Goal: Information Seeking & Learning: Learn about a topic

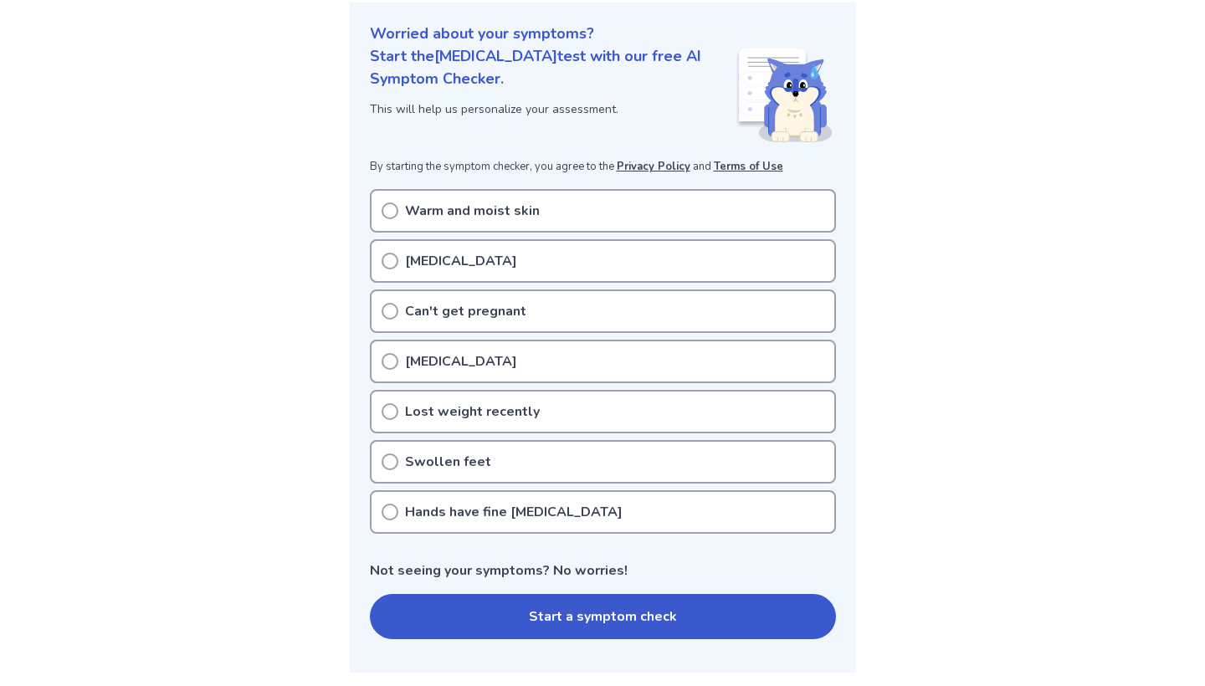
scroll to position [197, 0]
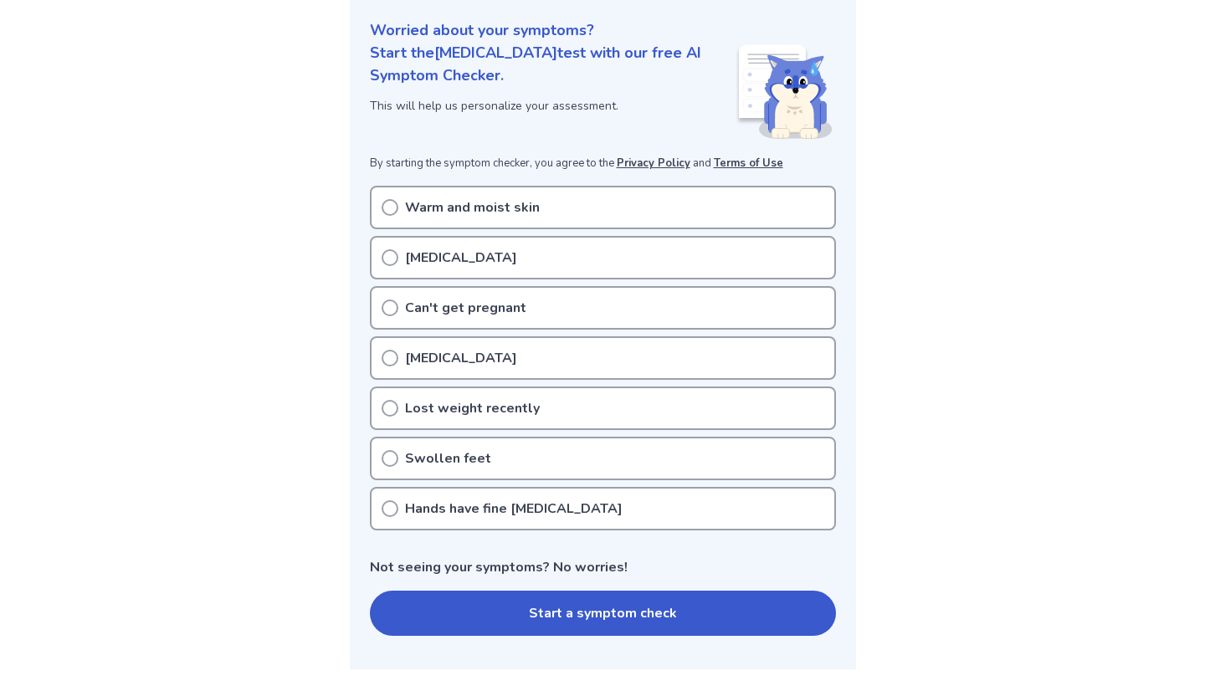
click at [545, 213] on div "Warm and moist skin" at bounding box center [603, 208] width 466 height 44
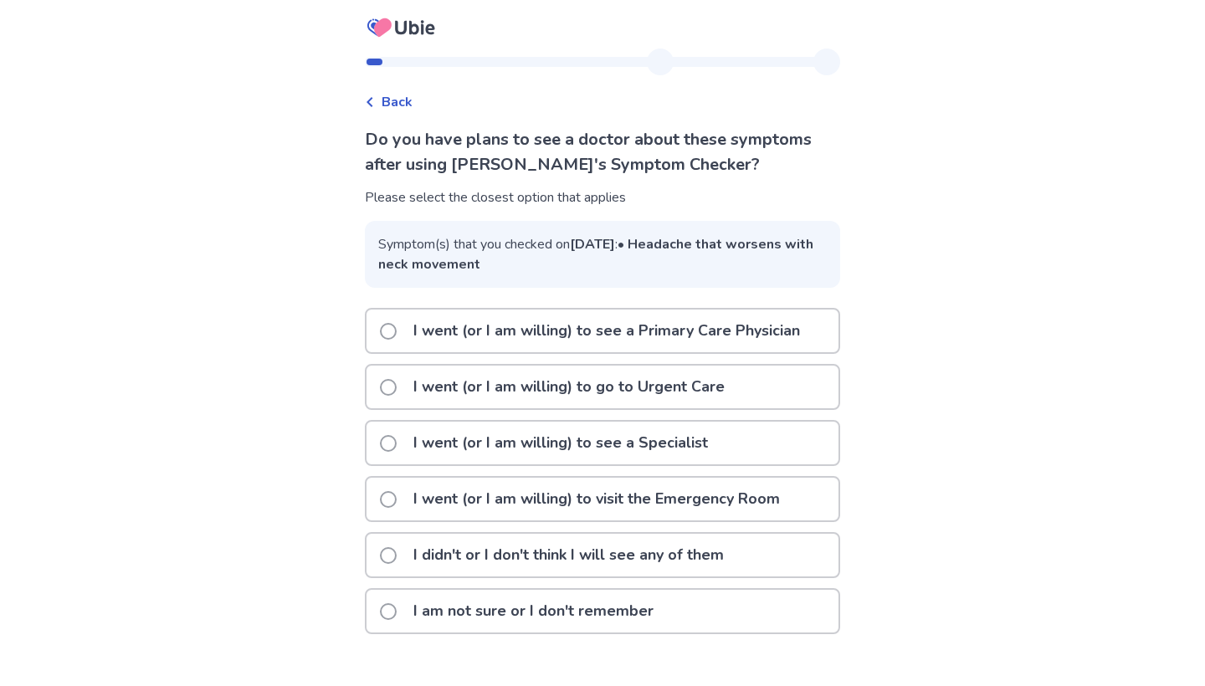
click at [559, 352] on p "I went (or I am willing) to see a Primary Care Physician" at bounding box center [606, 331] width 407 height 43
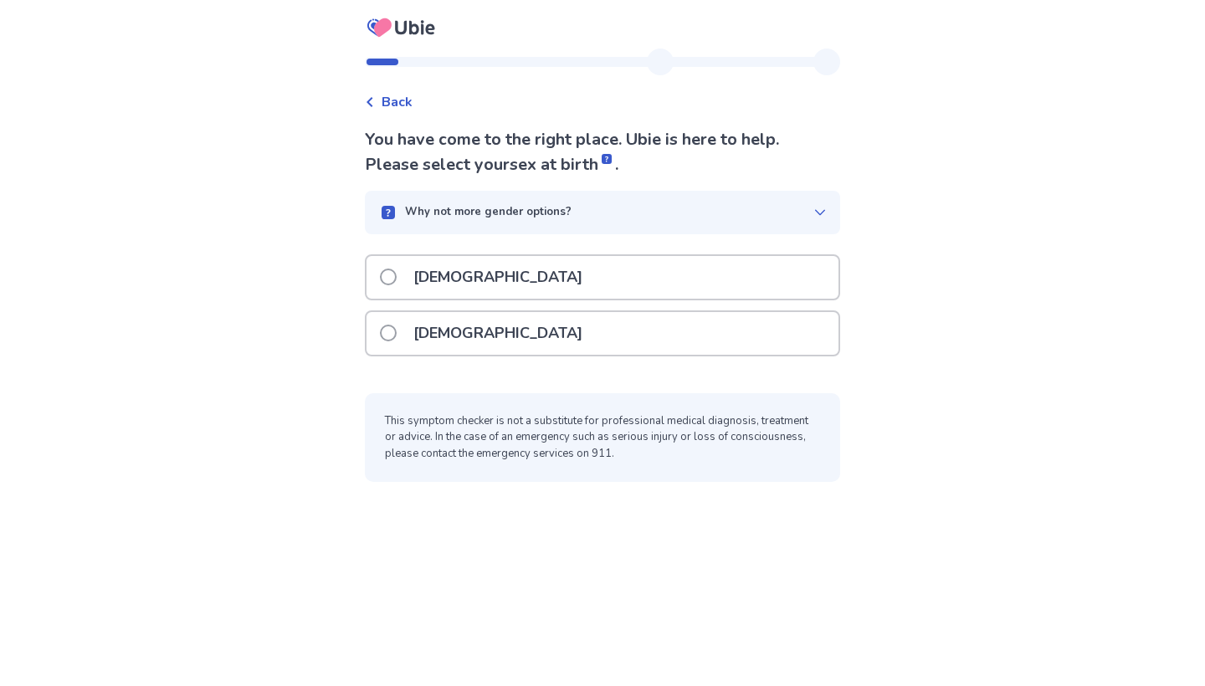
click at [536, 330] on div "Female" at bounding box center [603, 333] width 472 height 43
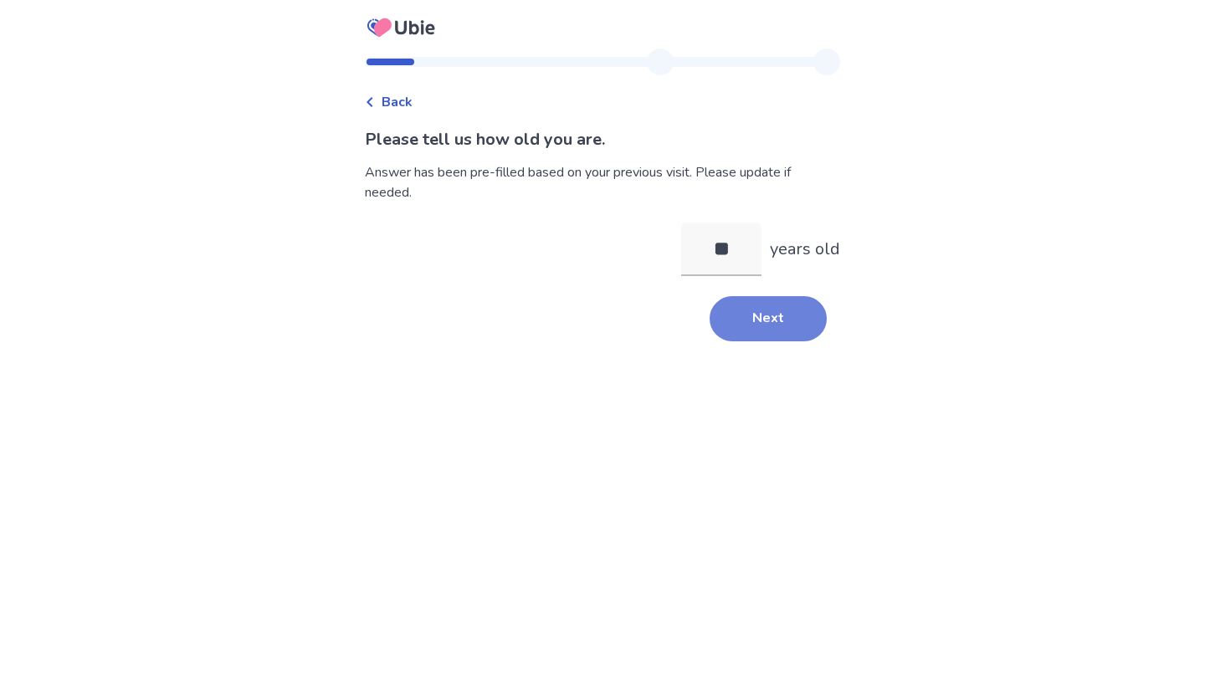
click at [772, 328] on button "Next" at bounding box center [768, 318] width 117 height 45
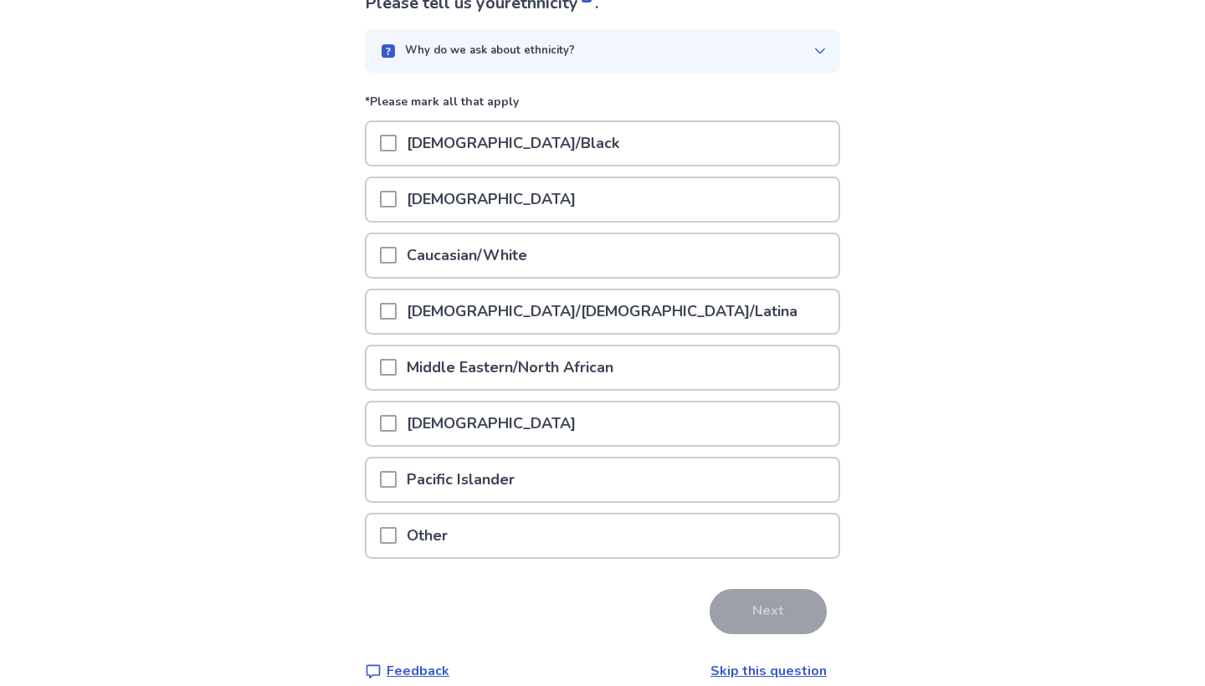
scroll to position [141, 0]
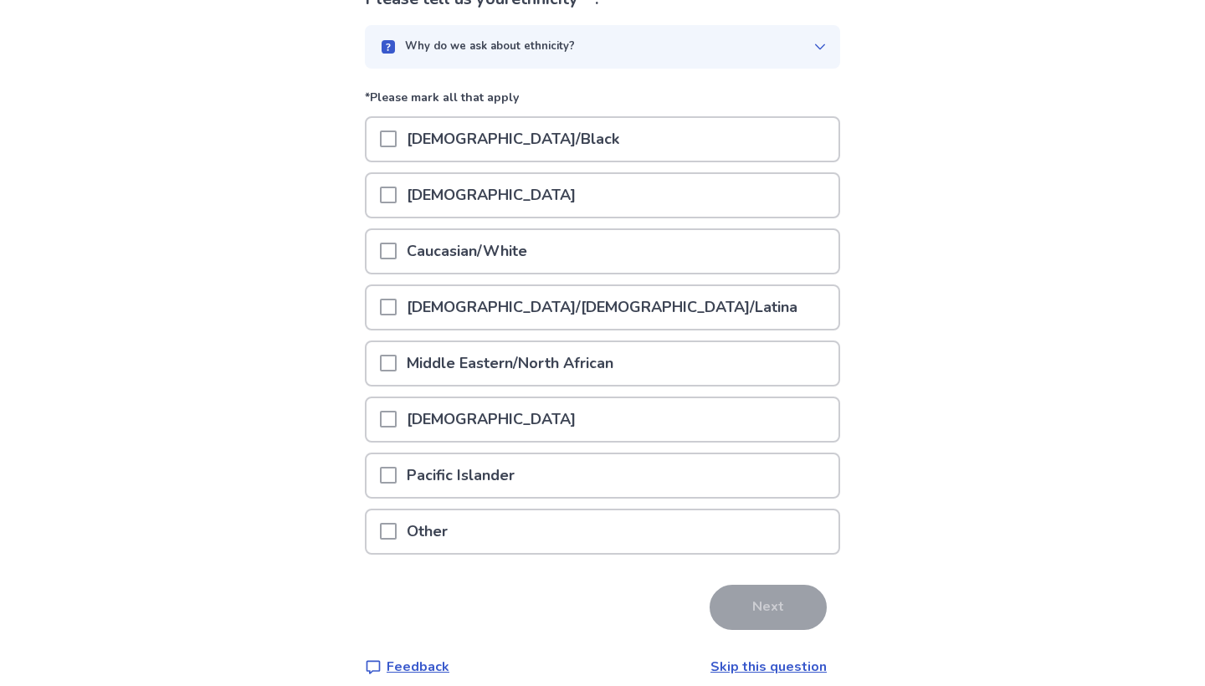
click at [604, 249] on div "Caucasian/White" at bounding box center [603, 251] width 472 height 43
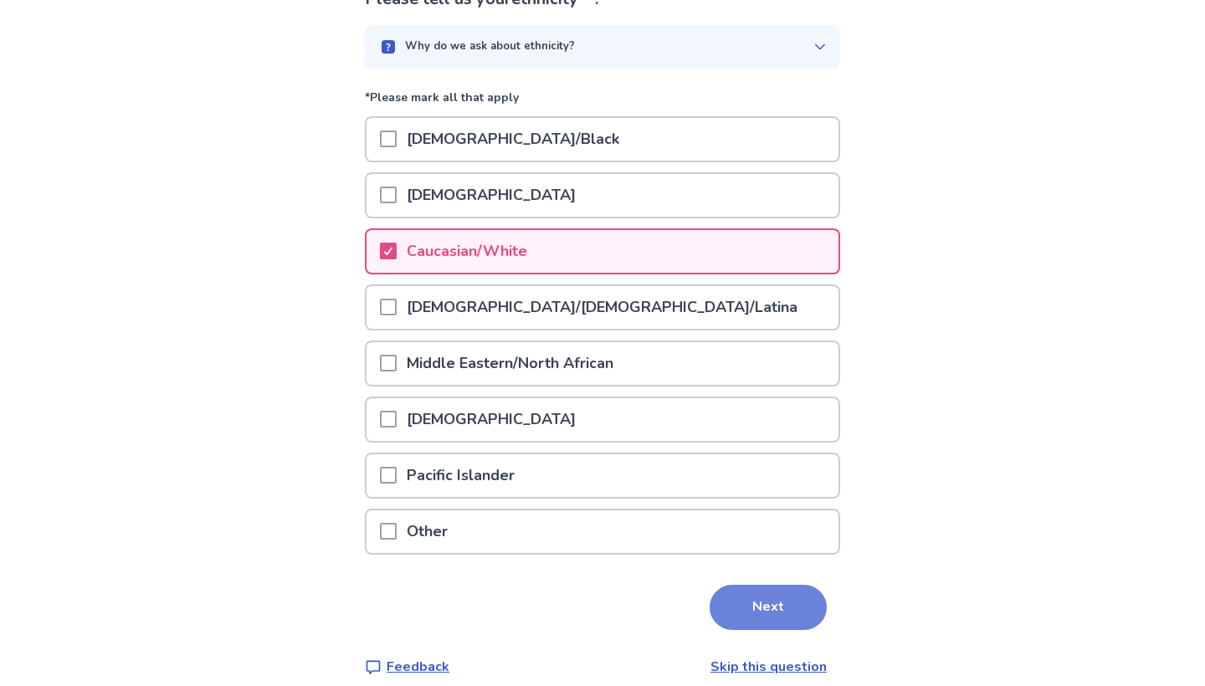
click at [763, 604] on button "Next" at bounding box center [768, 607] width 117 height 45
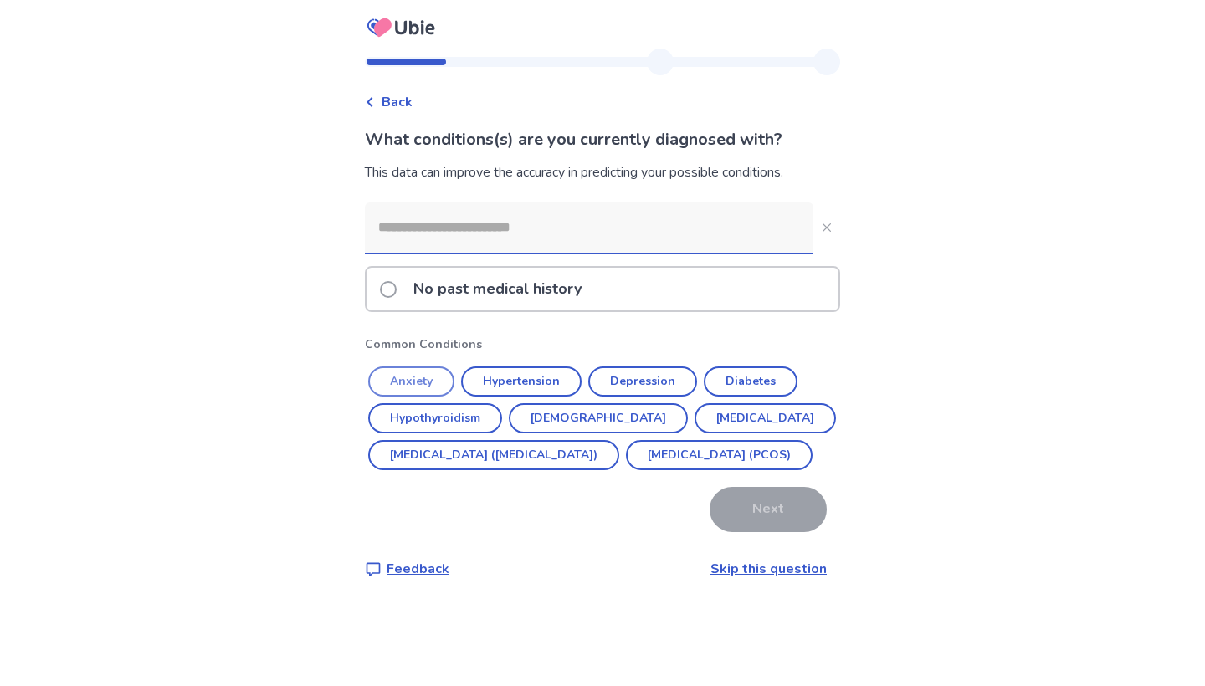
click at [436, 376] on button "Anxiety" at bounding box center [411, 382] width 86 height 30
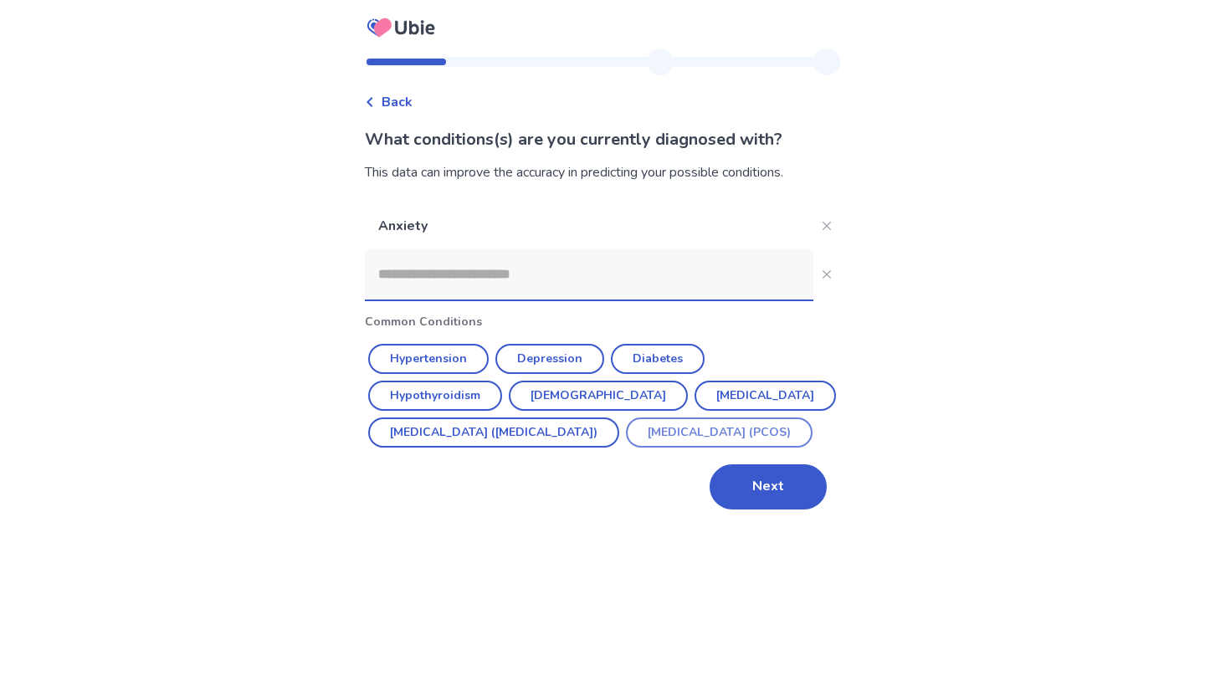
click at [626, 448] on button "Polycystic ovarian syndrome (PCOS)" at bounding box center [719, 433] width 187 height 30
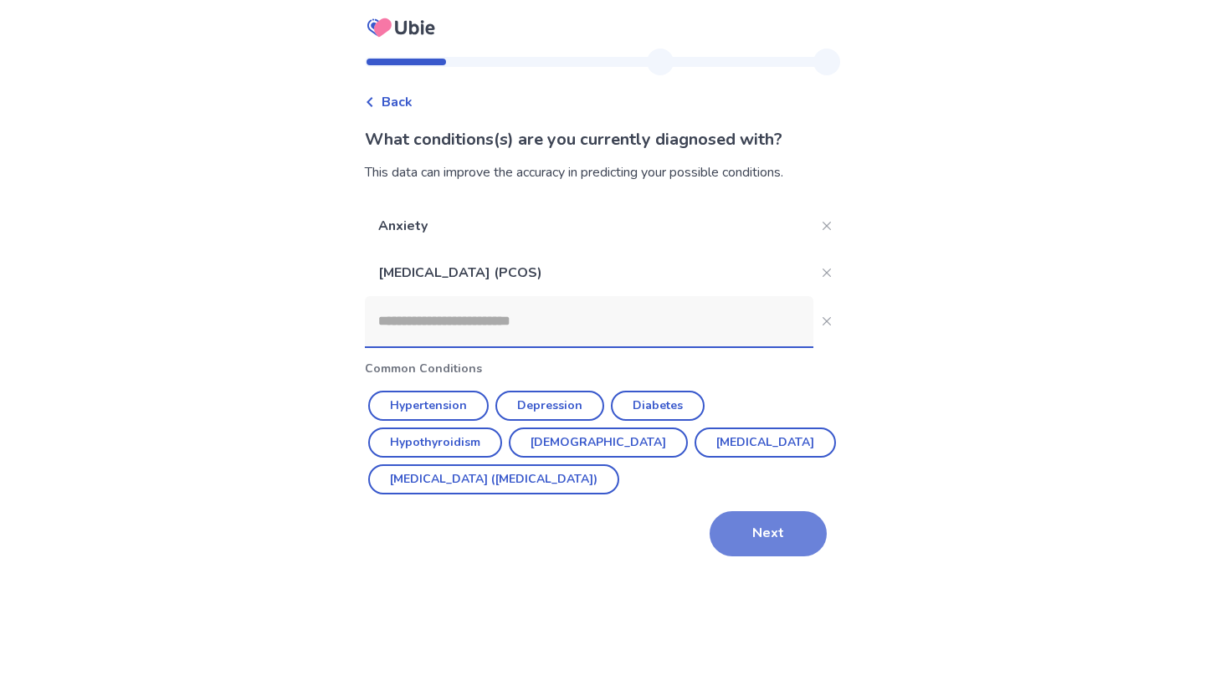
click at [772, 540] on button "Next" at bounding box center [768, 533] width 117 height 45
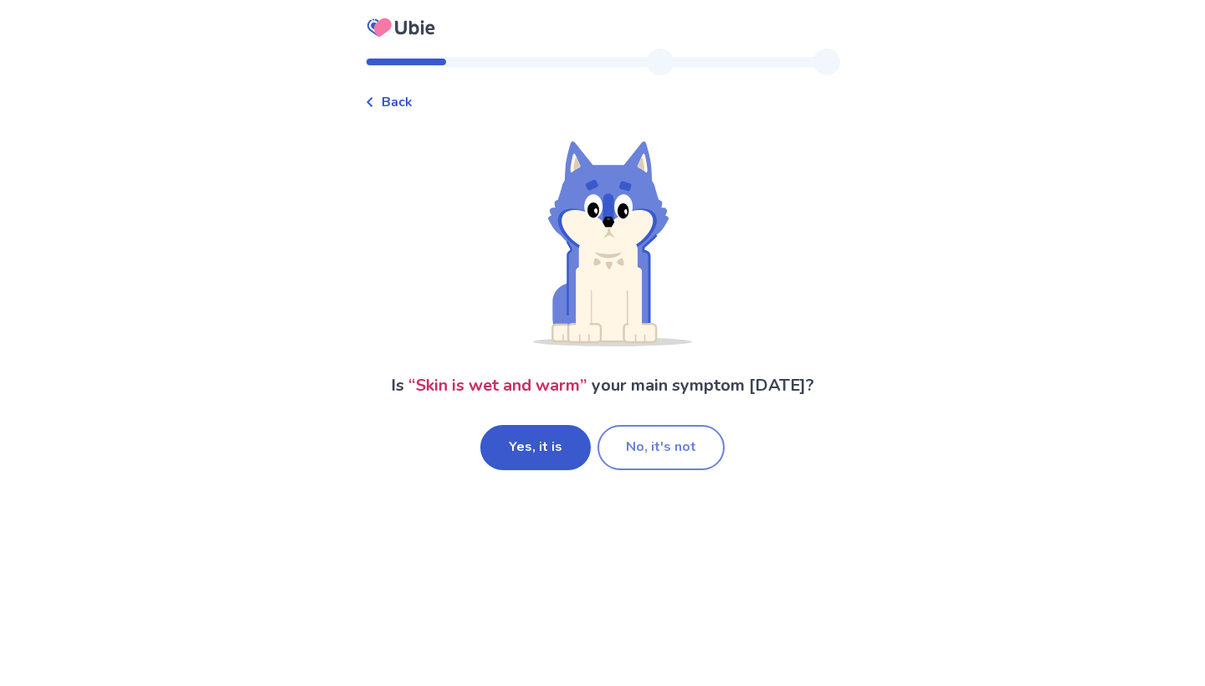
click at [634, 450] on button "No, it's not" at bounding box center [661, 447] width 127 height 45
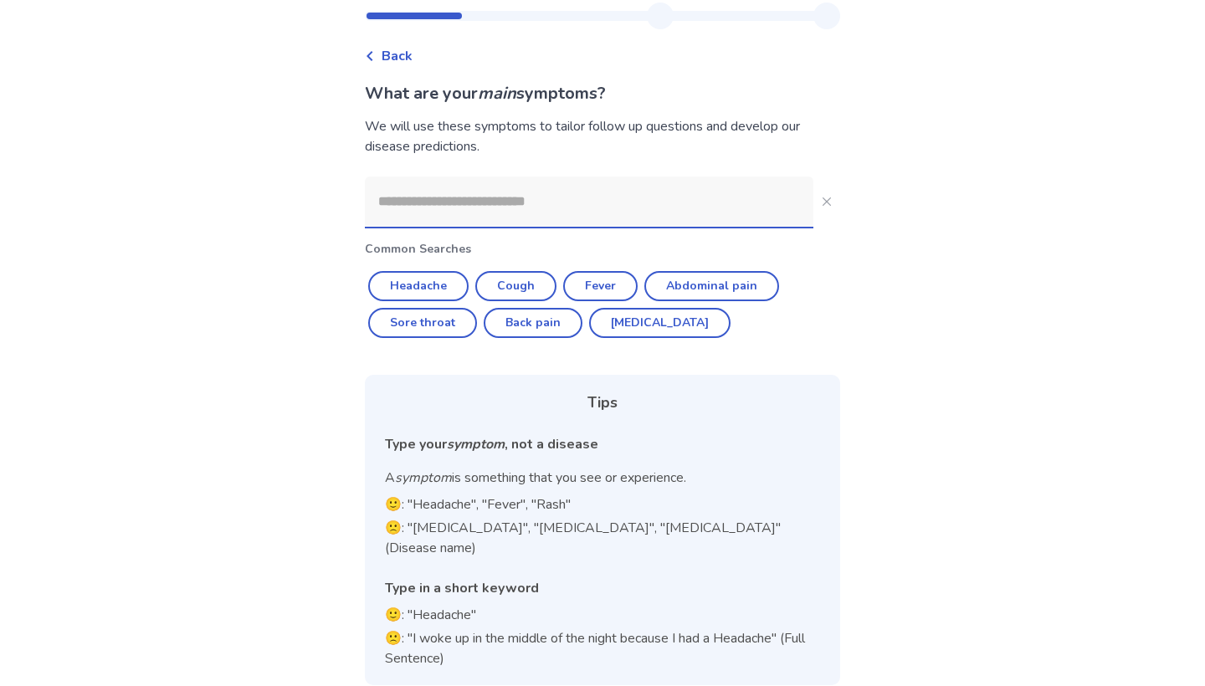
scroll to position [45, 0]
click at [586, 212] on input at bounding box center [589, 202] width 449 height 50
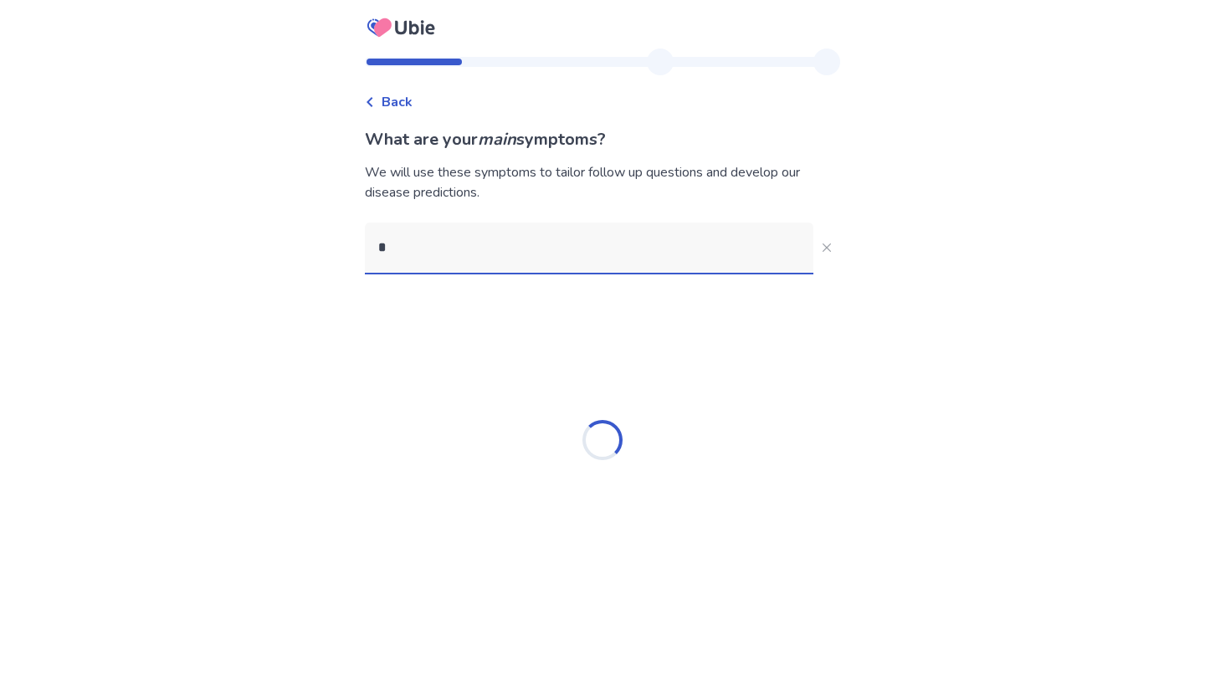
scroll to position [0, 0]
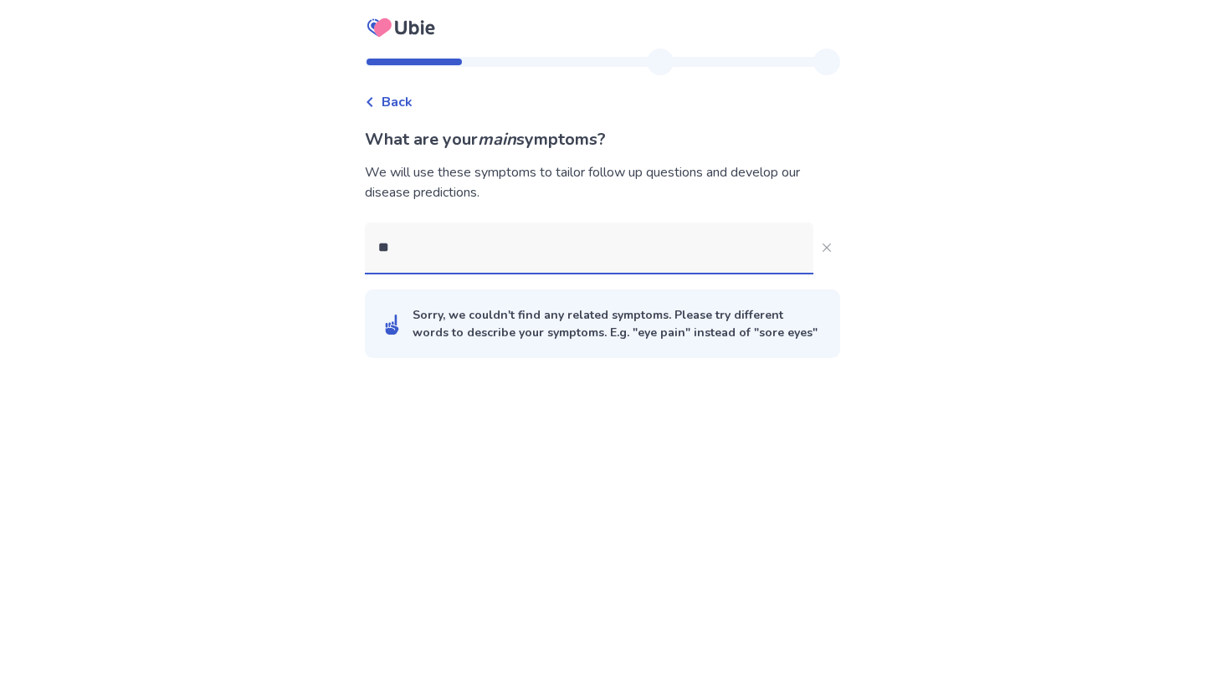
type input "*"
type input "***"
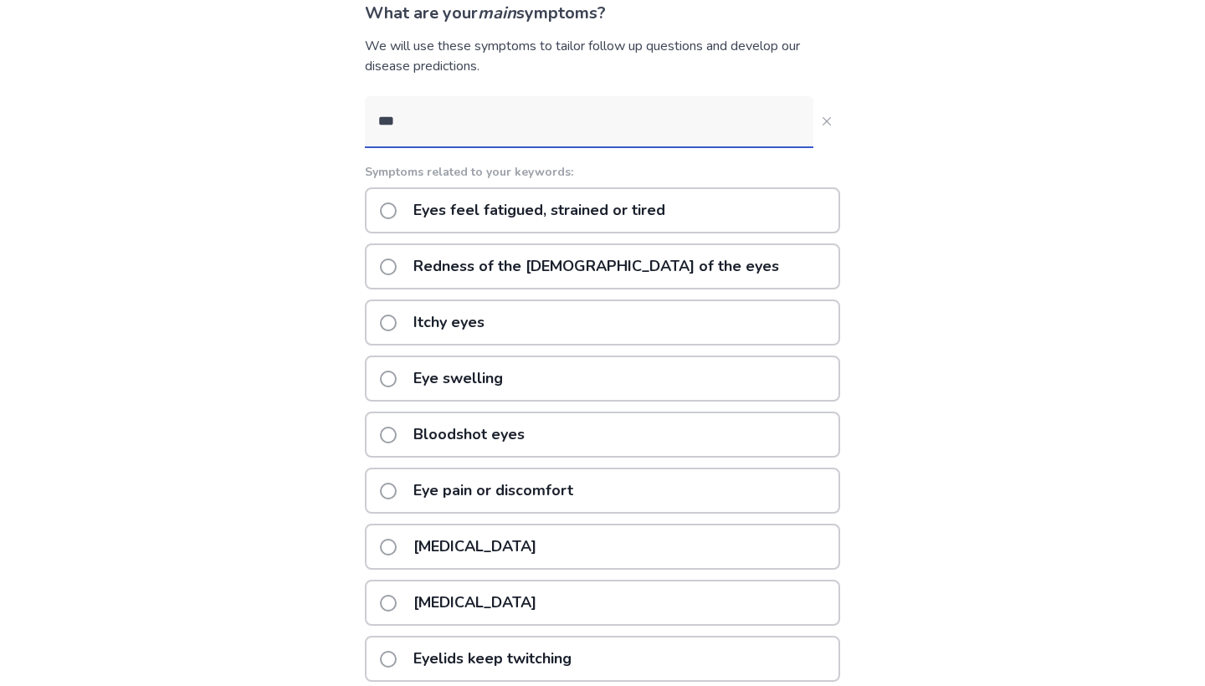
scroll to position [129, 0]
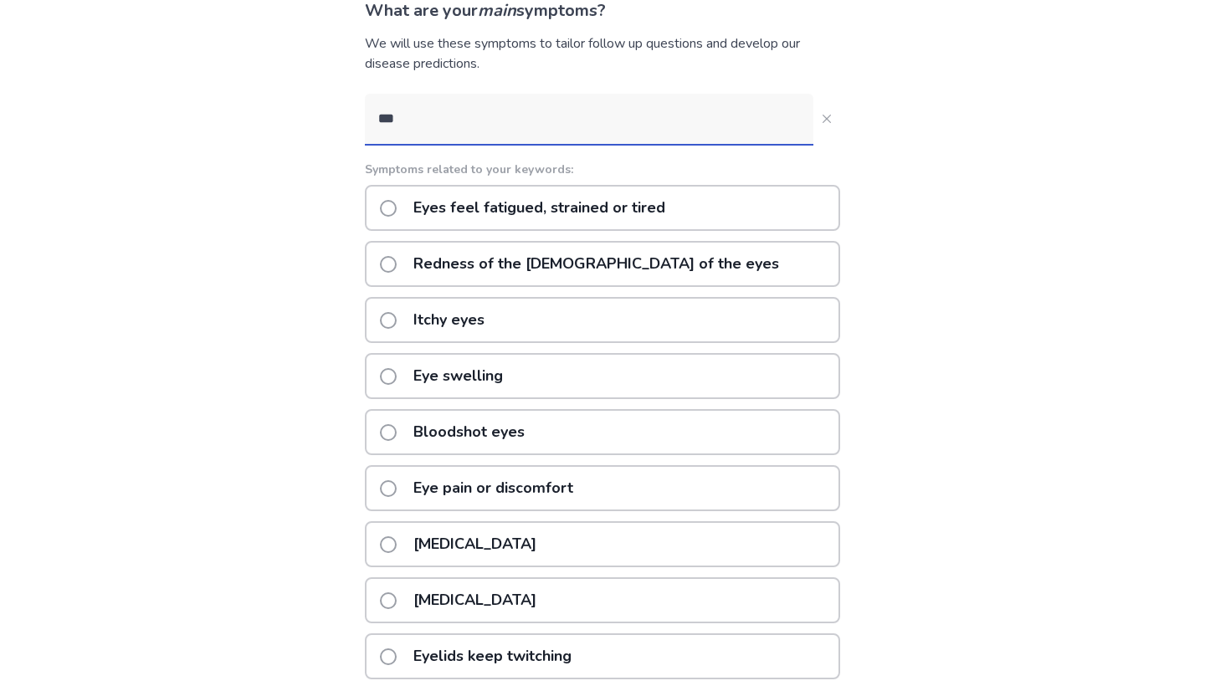
click at [503, 269] on p "Redness of the whites of the eyes" at bounding box center [596, 264] width 386 height 43
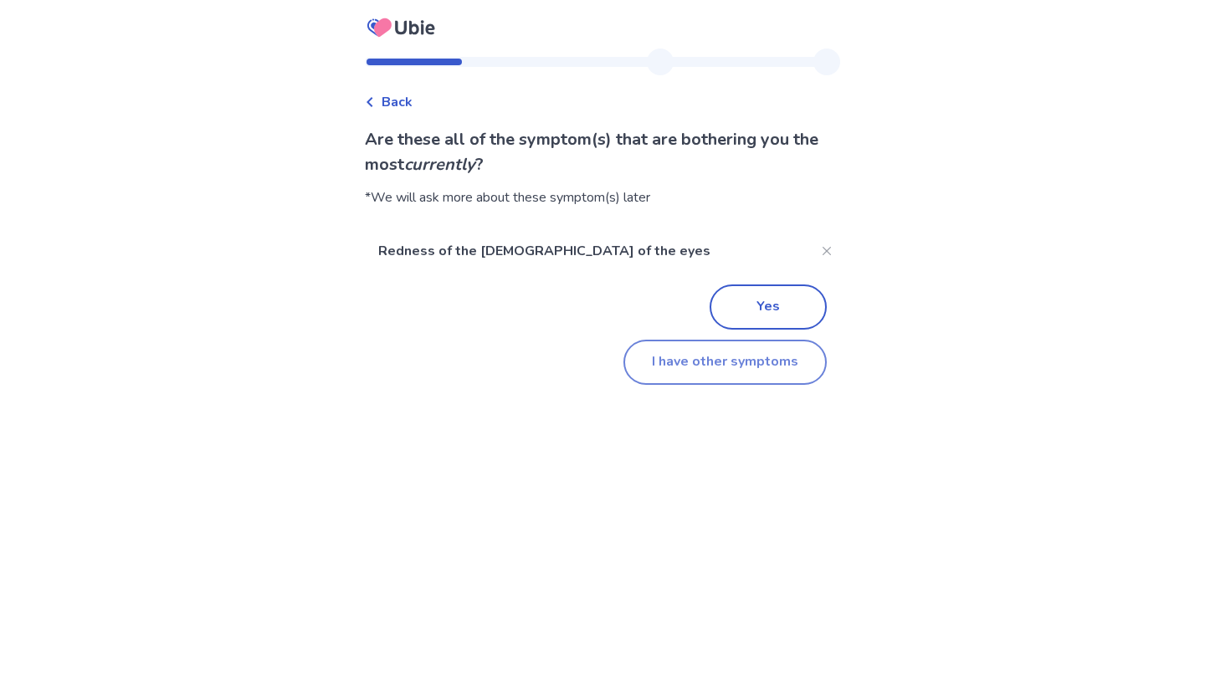
click at [735, 367] on button "I have other symptoms" at bounding box center [725, 362] width 203 height 45
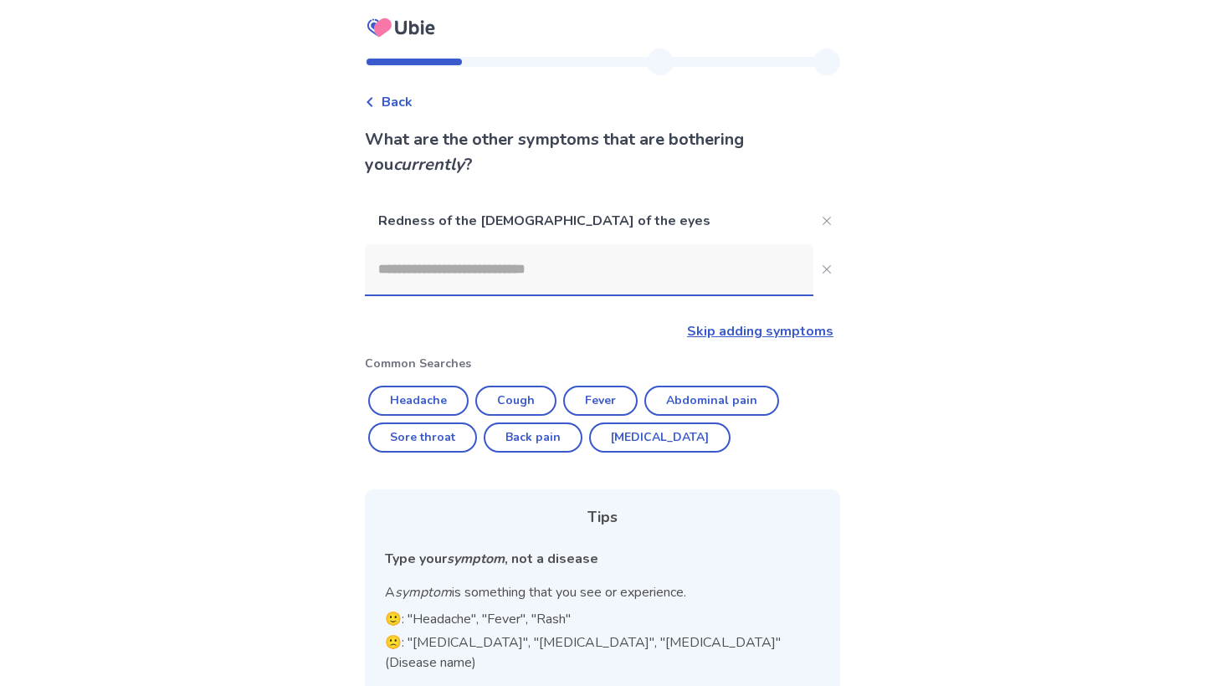
scroll to position [114, 0]
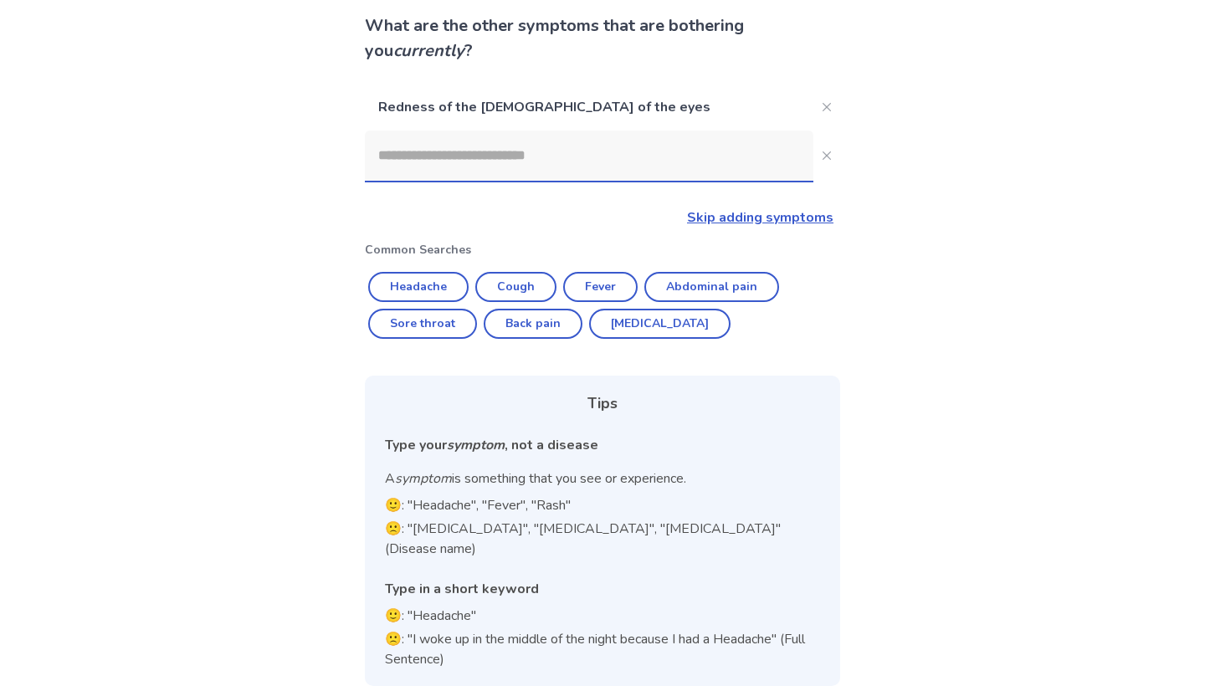
click at [504, 148] on input at bounding box center [589, 156] width 449 height 50
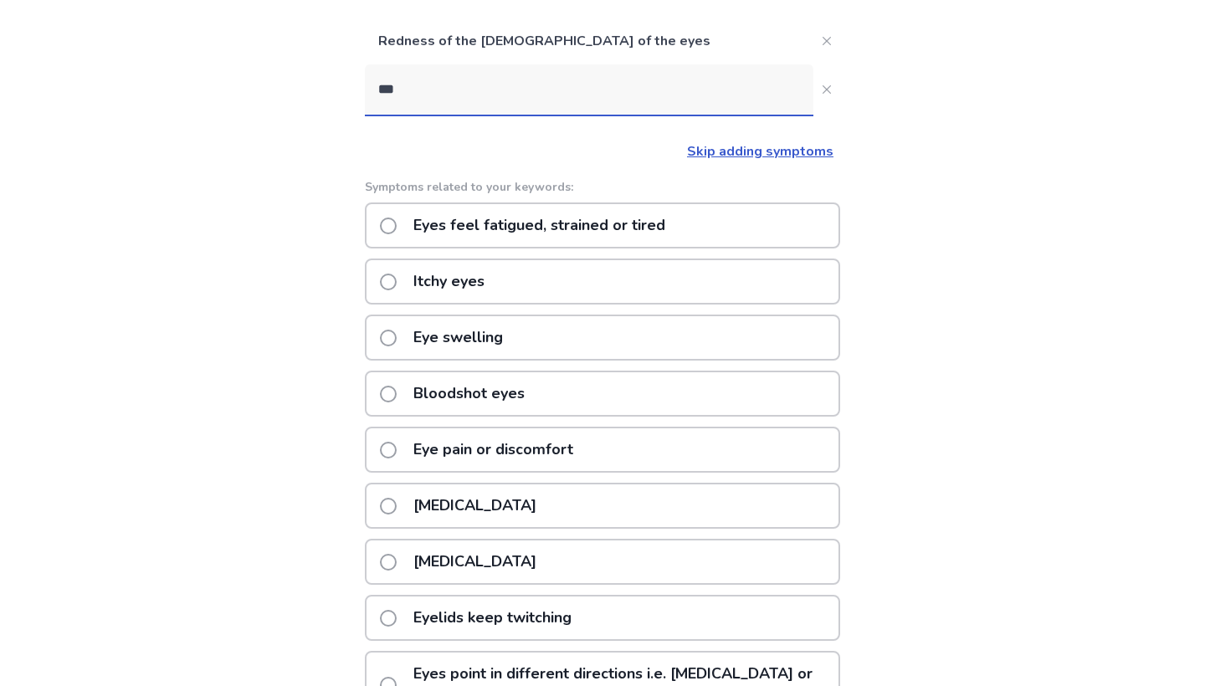
scroll to position [182, 0]
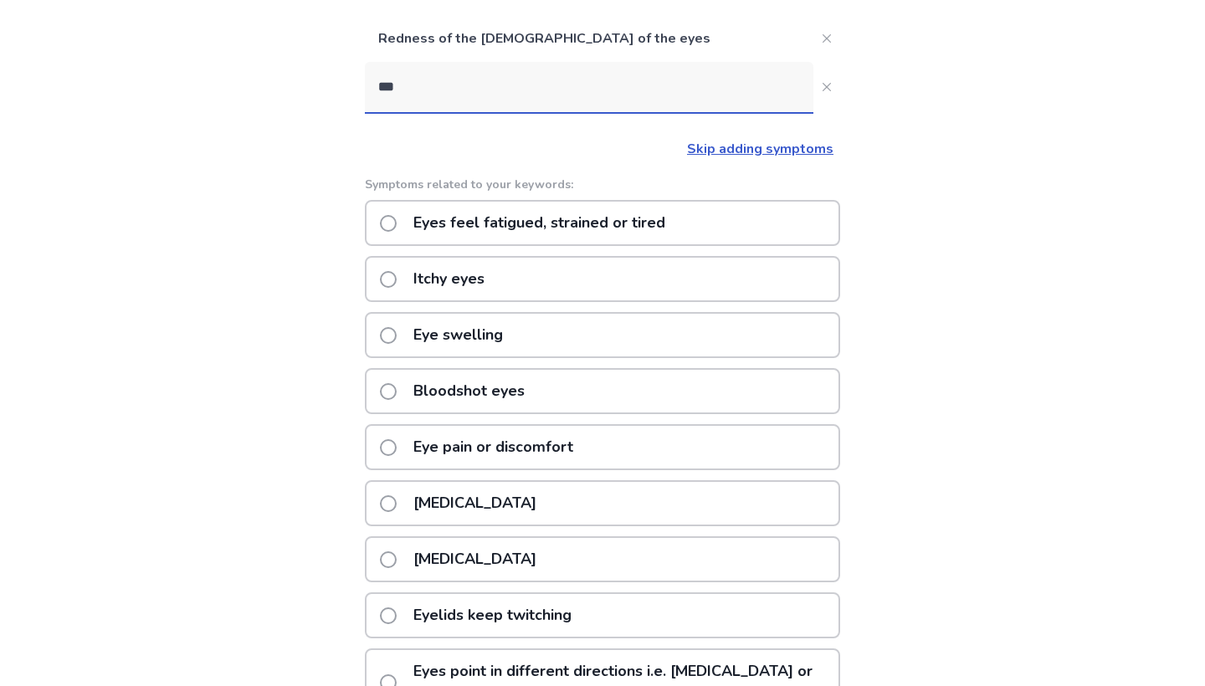
type input "***"
click at [522, 337] on div "Eye swelling" at bounding box center [602, 335] width 475 height 46
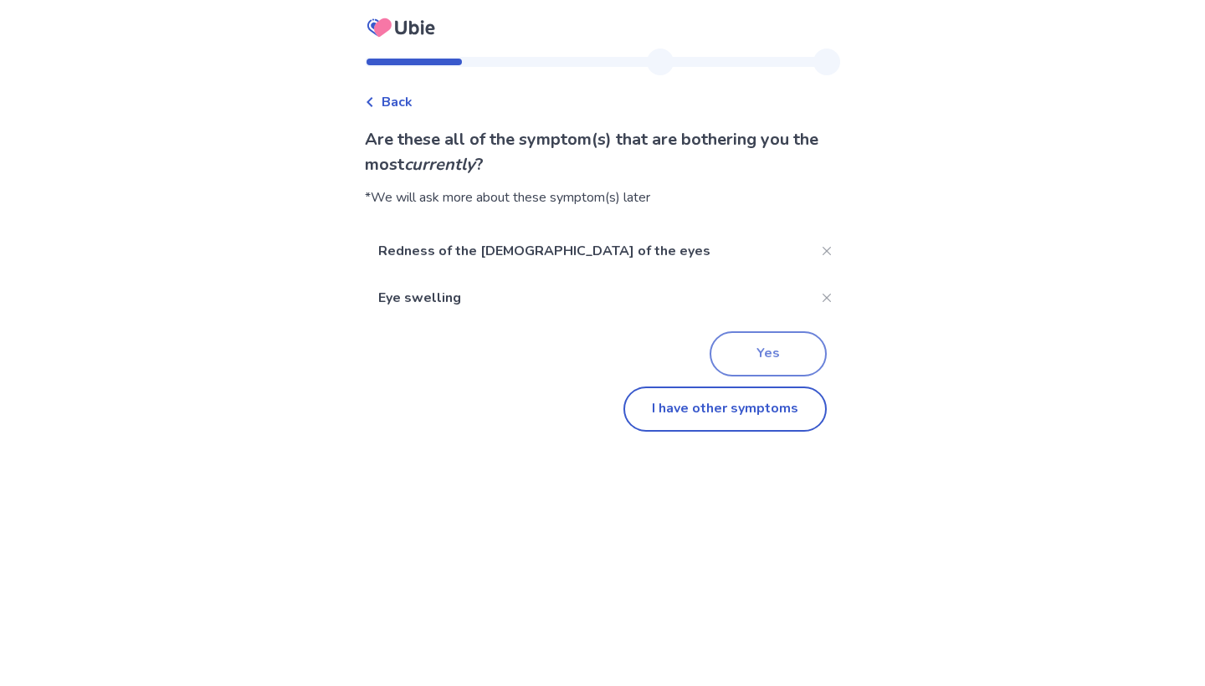
click at [775, 365] on button "Yes" at bounding box center [768, 353] width 117 height 45
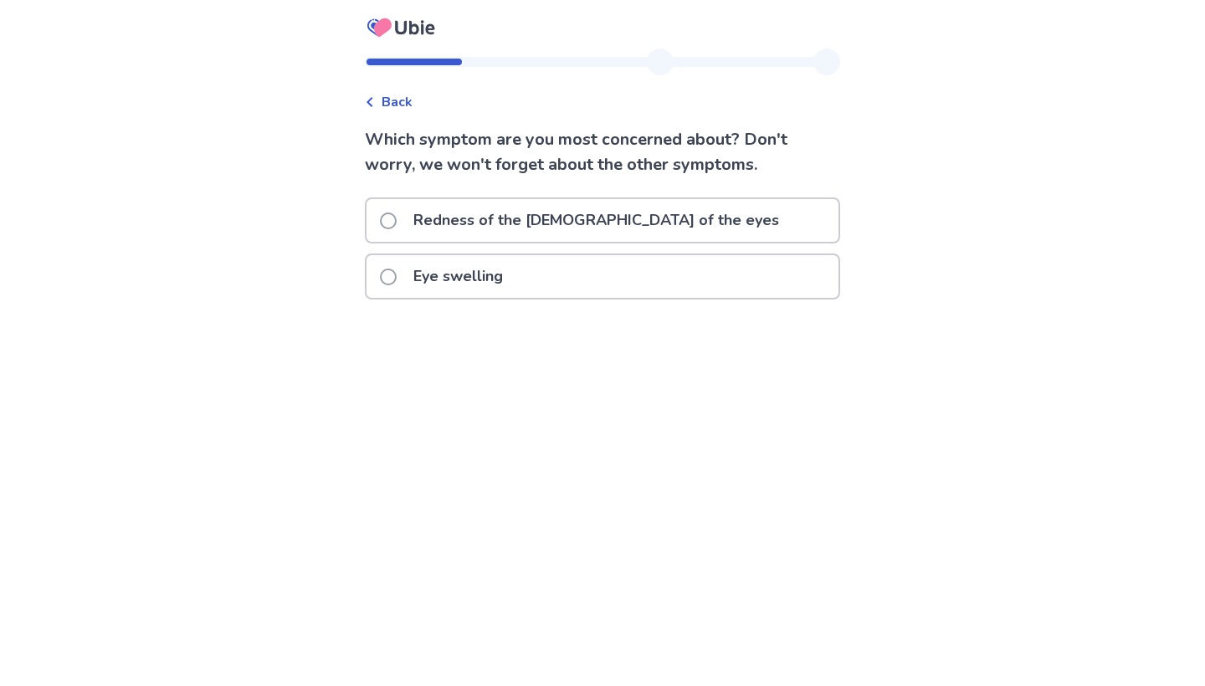
click at [712, 285] on div "Eye swelling" at bounding box center [603, 276] width 472 height 43
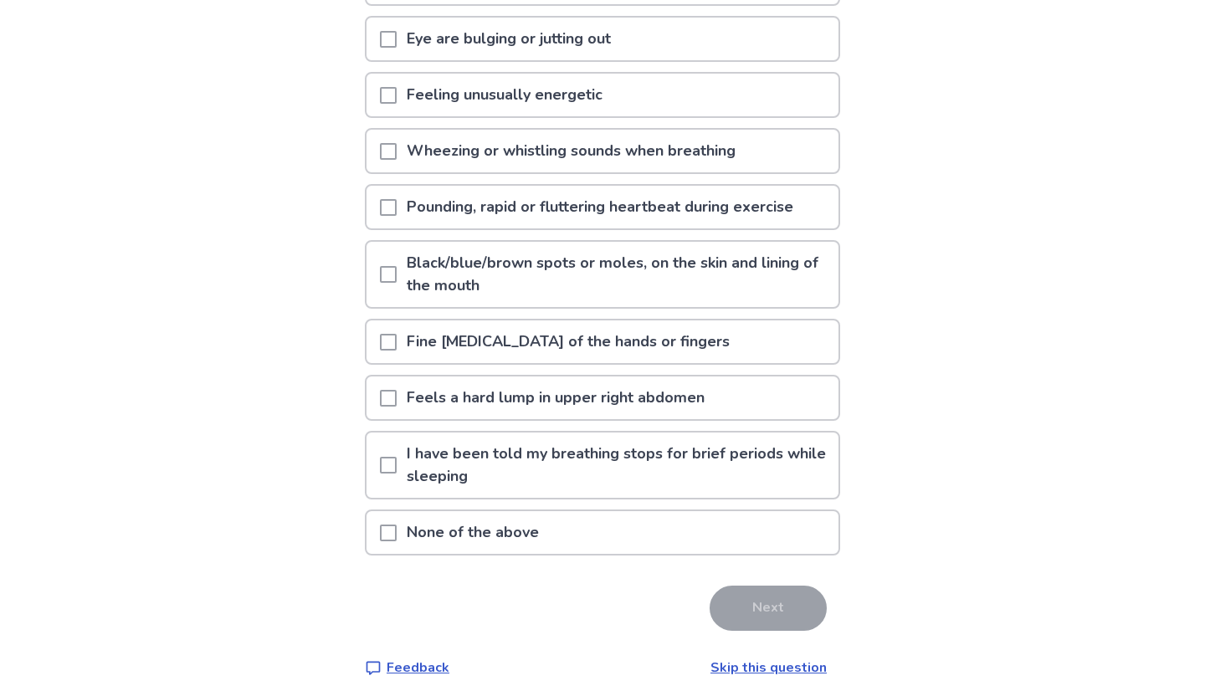
scroll to position [270, 0]
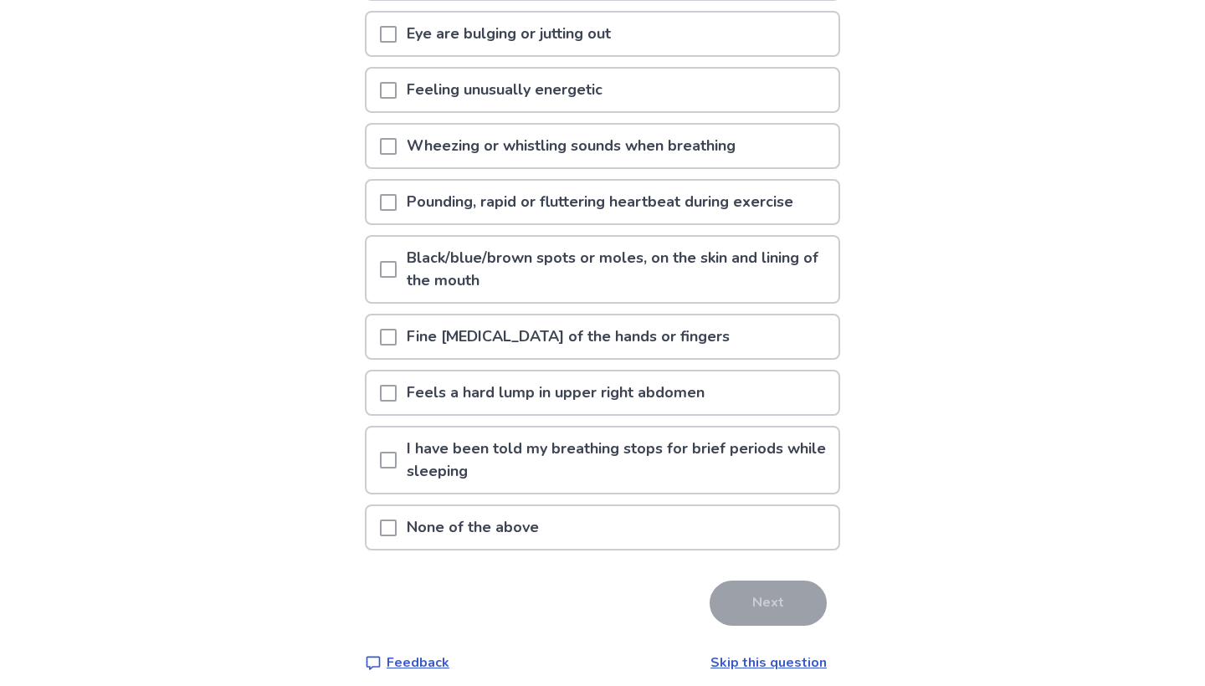
click at [747, 96] on div "Feeling unusually energetic" at bounding box center [603, 90] width 472 height 43
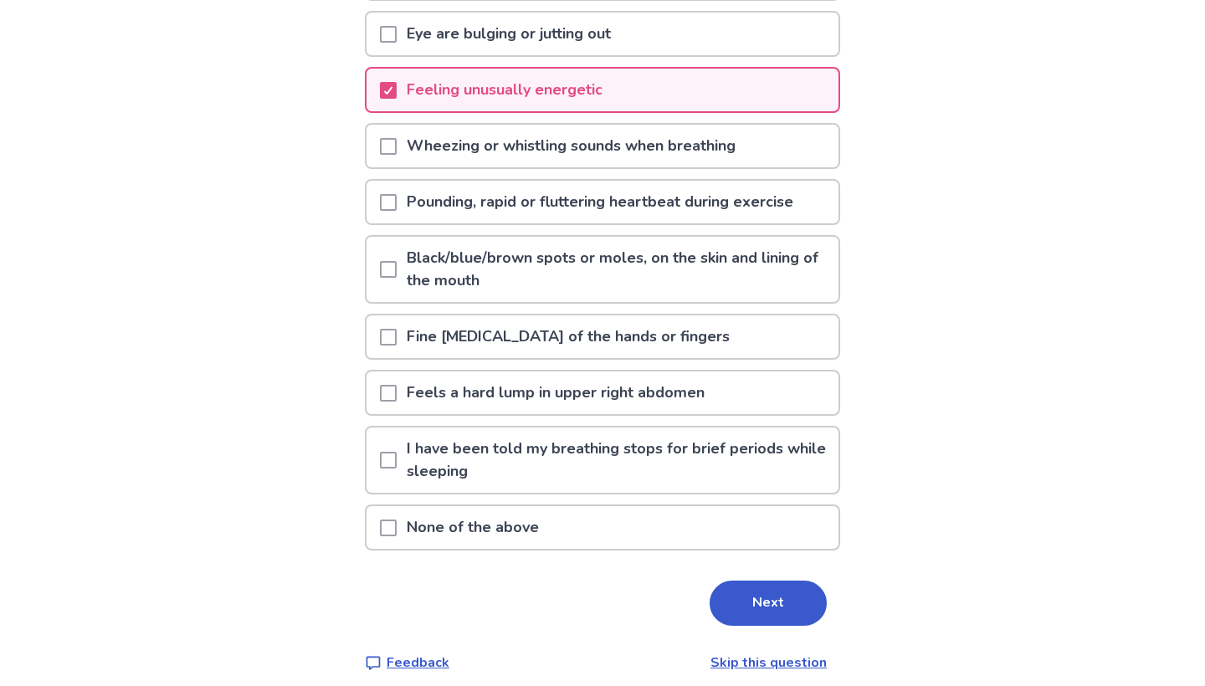
click at [686, 210] on p "Pounding, rapid or fluttering heartbeat during exercise" at bounding box center [600, 202] width 407 height 43
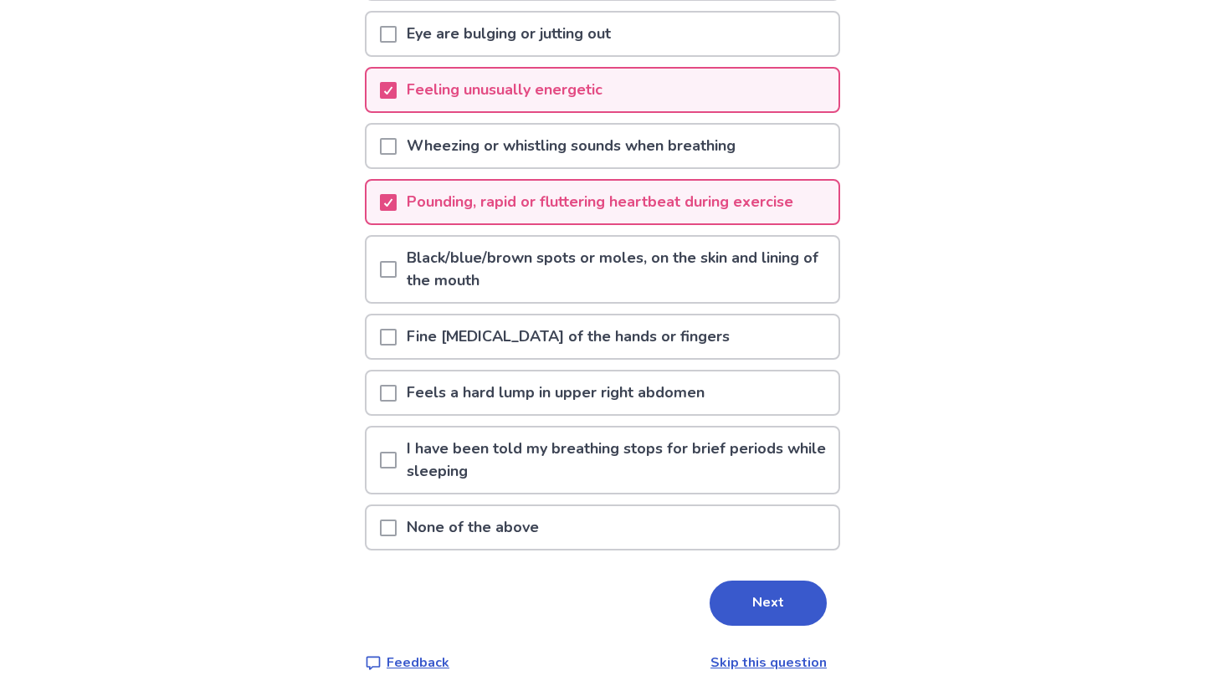
click at [666, 341] on p "Fine [MEDICAL_DATA] of the hands or fingers" at bounding box center [568, 337] width 343 height 43
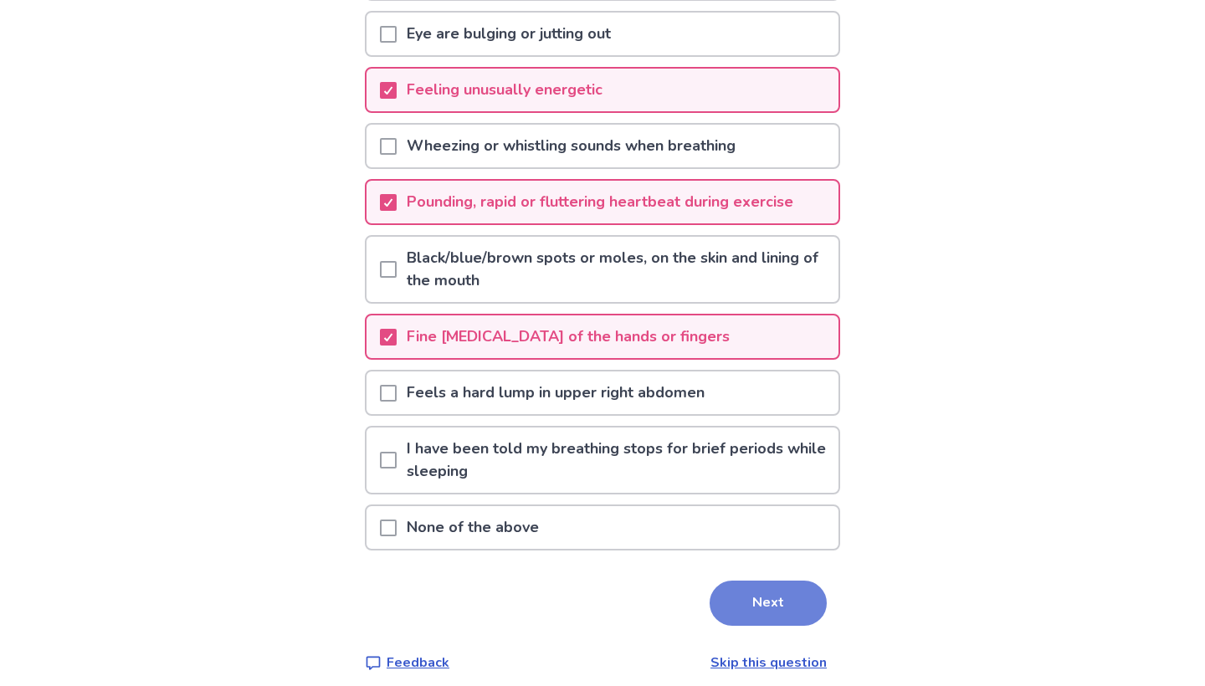
click at [778, 614] on button "Next" at bounding box center [768, 603] width 117 height 45
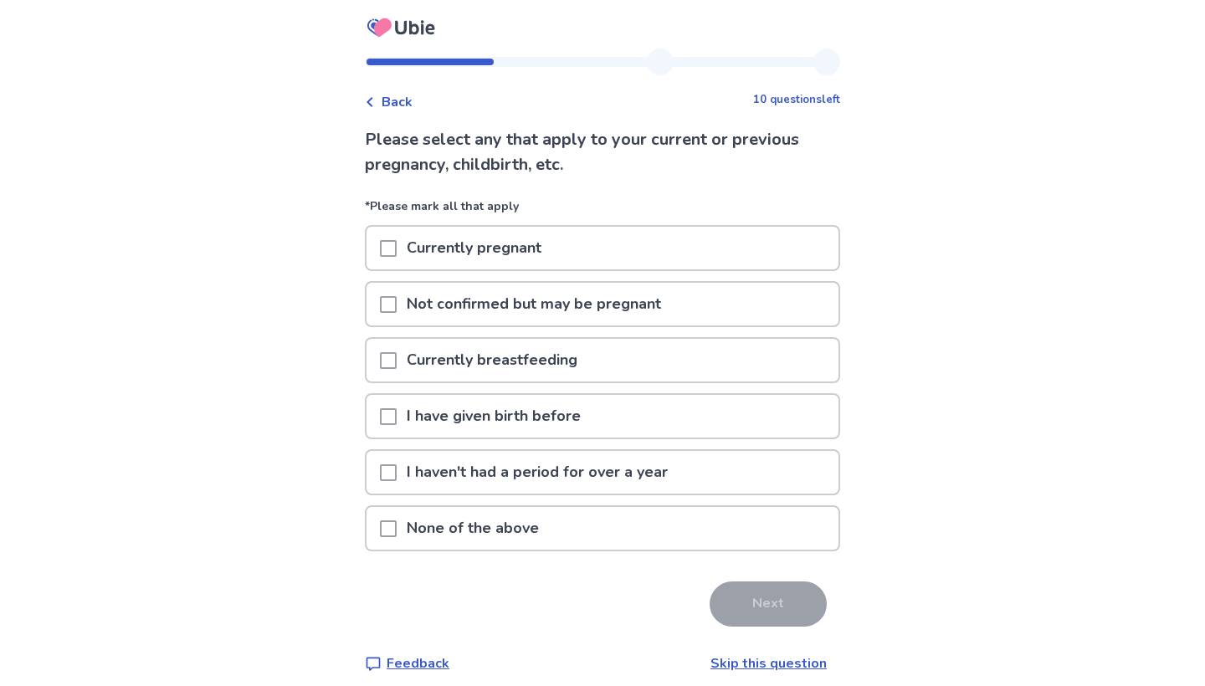
click at [667, 523] on div "None of the above" at bounding box center [603, 528] width 472 height 43
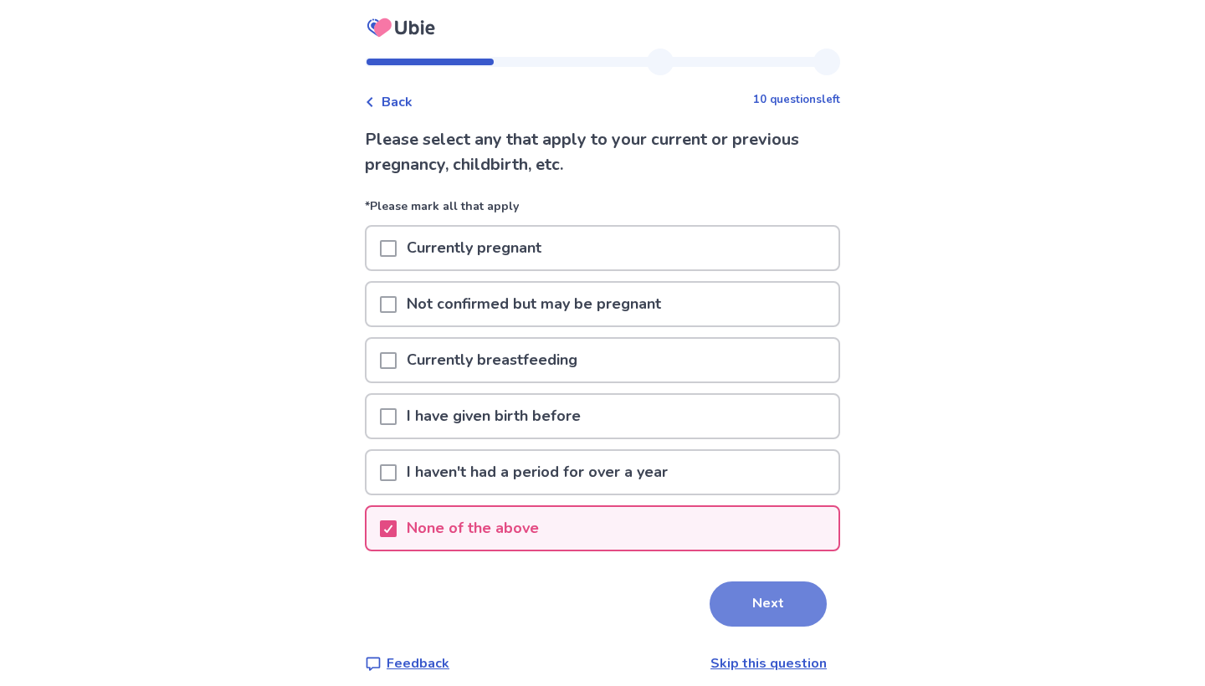
click at [798, 612] on button "Next" at bounding box center [768, 604] width 117 height 45
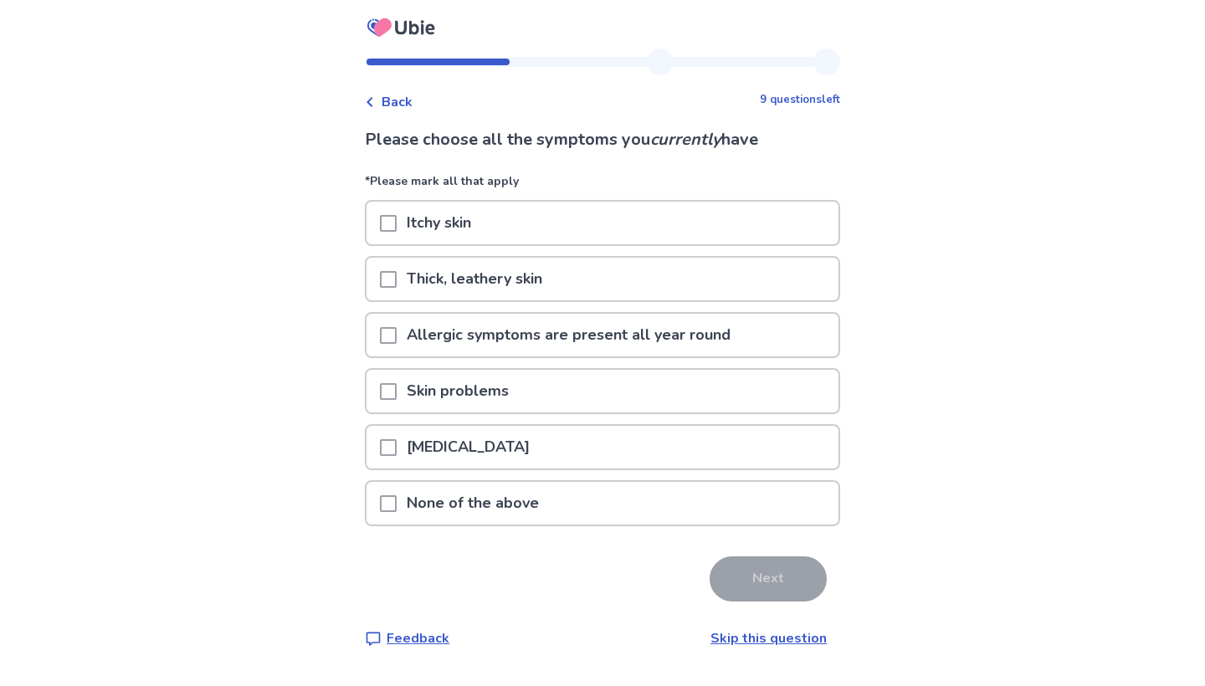
click at [743, 349] on div "Allergic symptoms are present all year round" at bounding box center [603, 335] width 472 height 43
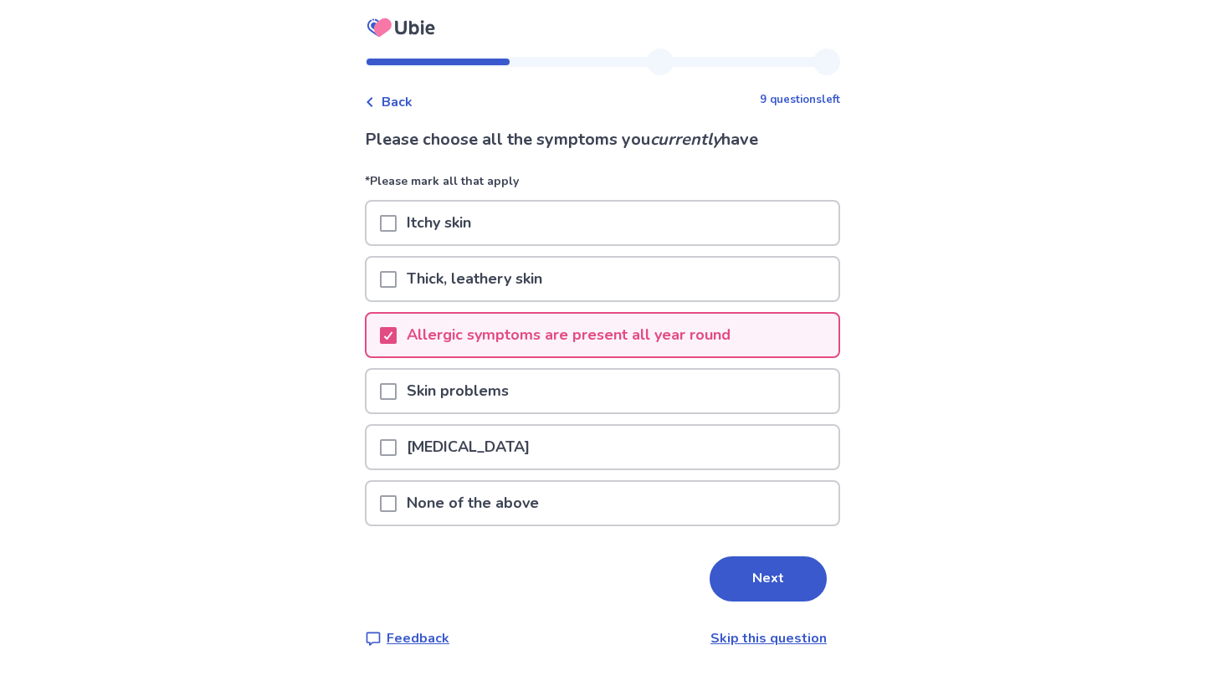
click at [698, 405] on div "Skin problems" at bounding box center [603, 391] width 472 height 43
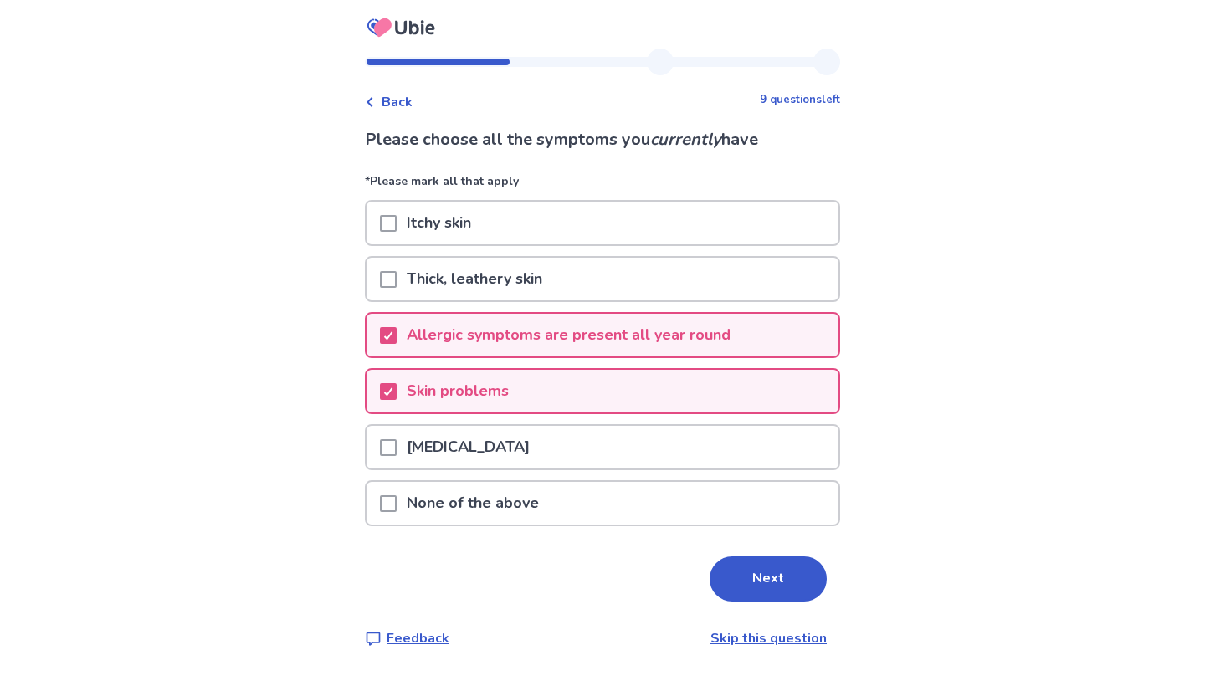
click at [693, 453] on div "Nasal voice" at bounding box center [603, 447] width 472 height 43
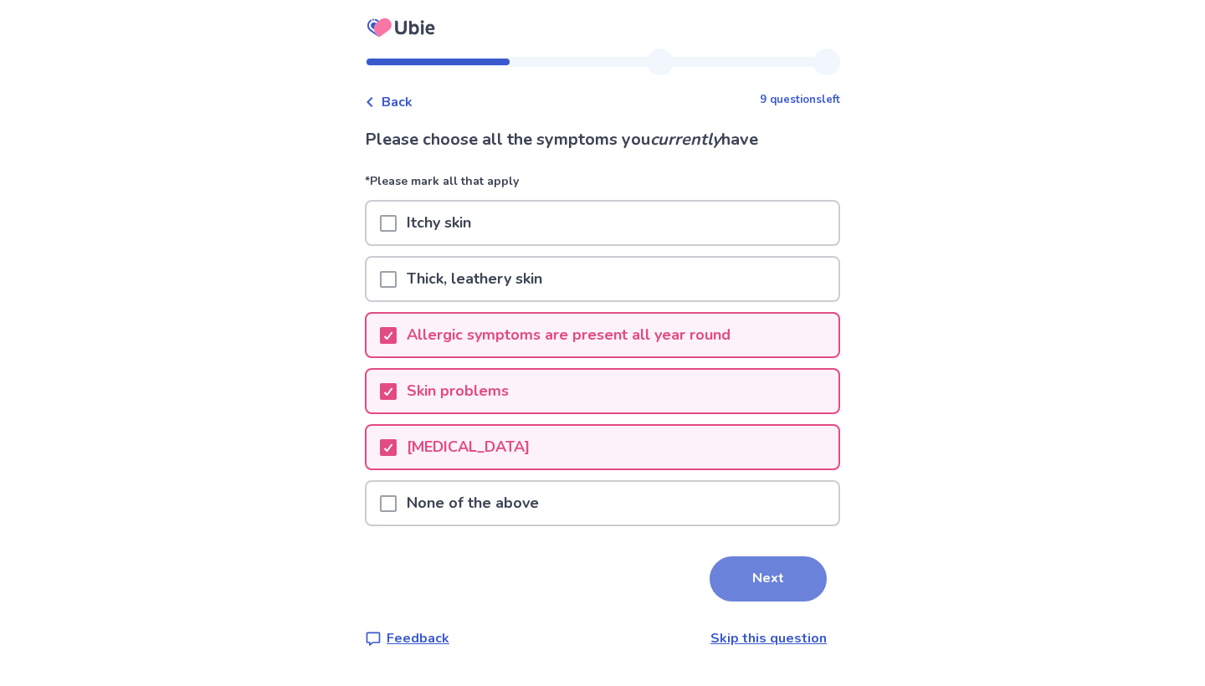
click at [778, 567] on button "Next" at bounding box center [768, 579] width 117 height 45
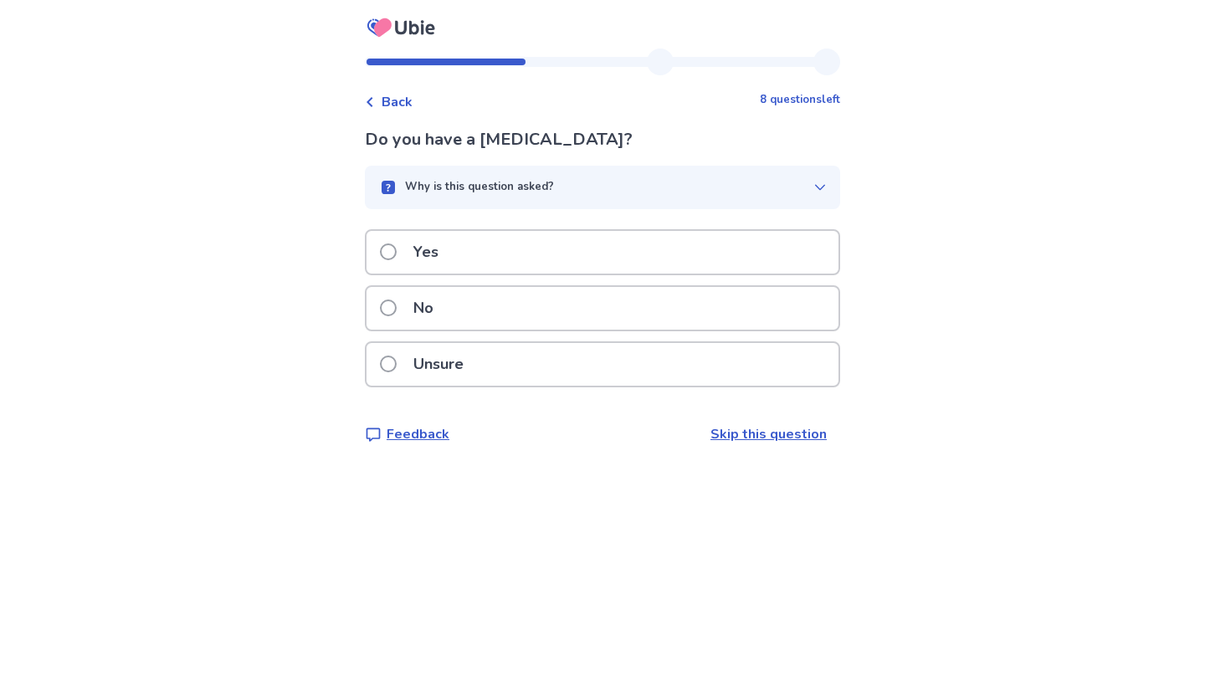
click at [590, 249] on div "Yes" at bounding box center [603, 252] width 472 height 43
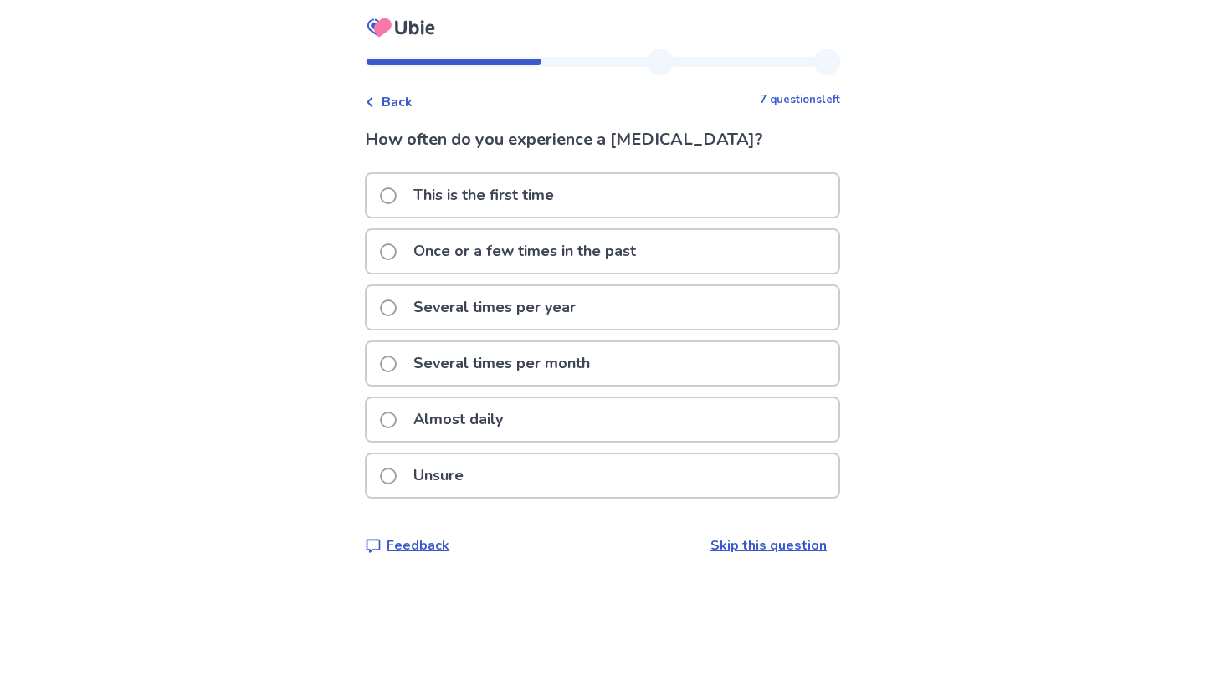
click at [767, 356] on div "Several times per month" at bounding box center [603, 363] width 472 height 43
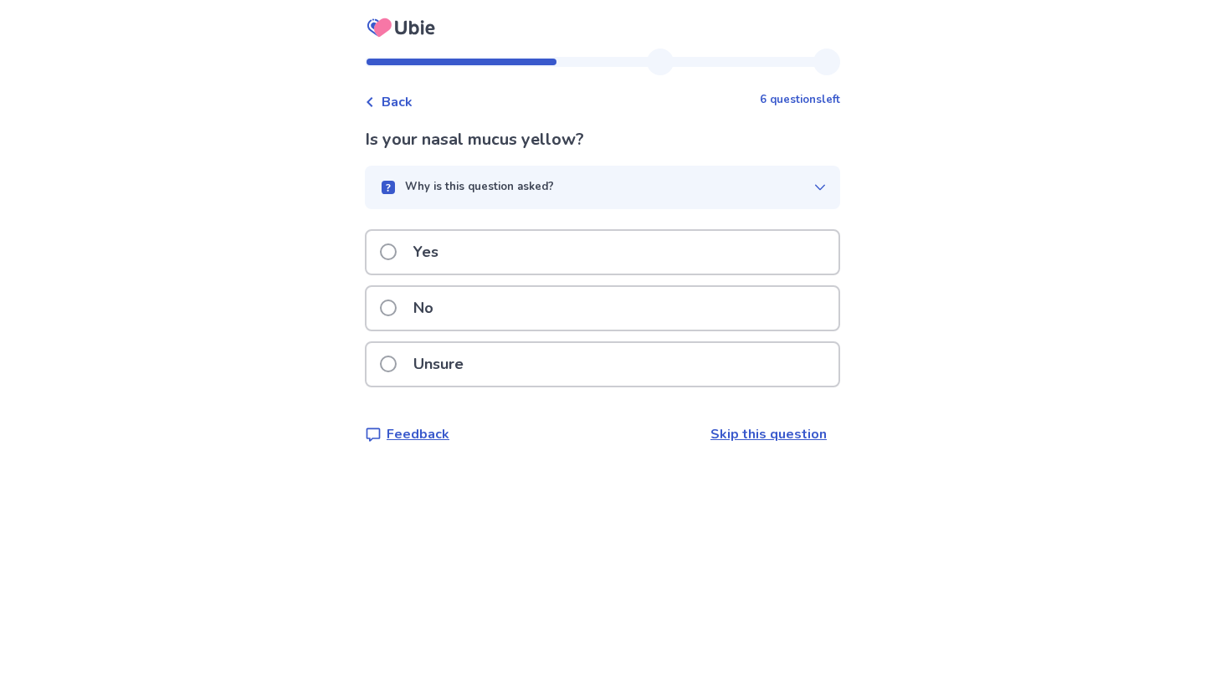
click at [761, 375] on div "Unsure" at bounding box center [603, 364] width 472 height 43
click at [815, 257] on div "Yes" at bounding box center [603, 252] width 472 height 43
click at [756, 252] on div "Yes" at bounding box center [603, 252] width 472 height 43
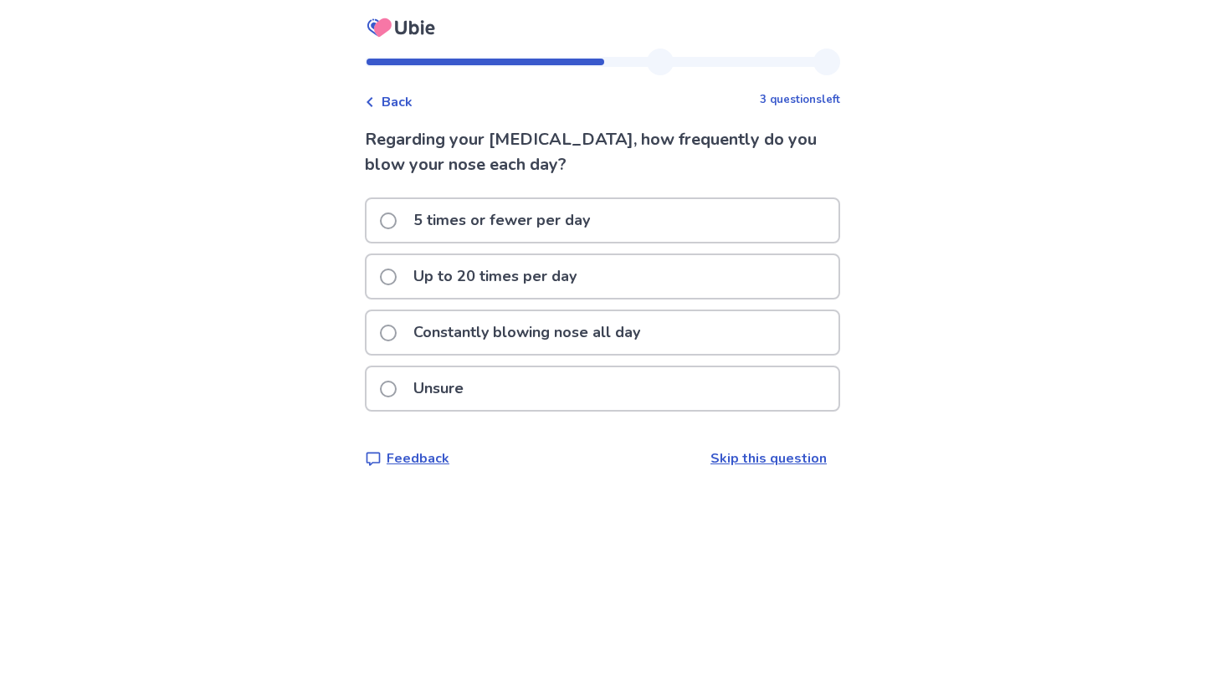
click at [704, 397] on div "Unsure" at bounding box center [603, 388] width 472 height 43
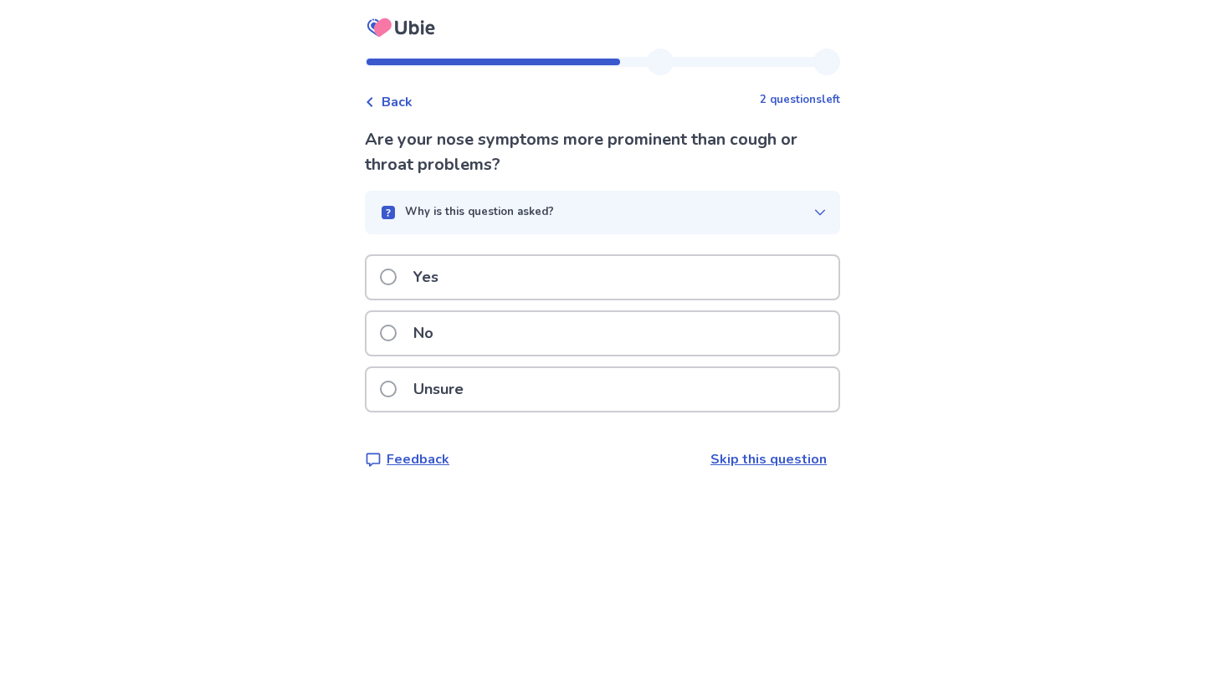
click at [647, 279] on div "Yes" at bounding box center [603, 277] width 472 height 43
click at [654, 258] on div "Yes" at bounding box center [603, 277] width 472 height 43
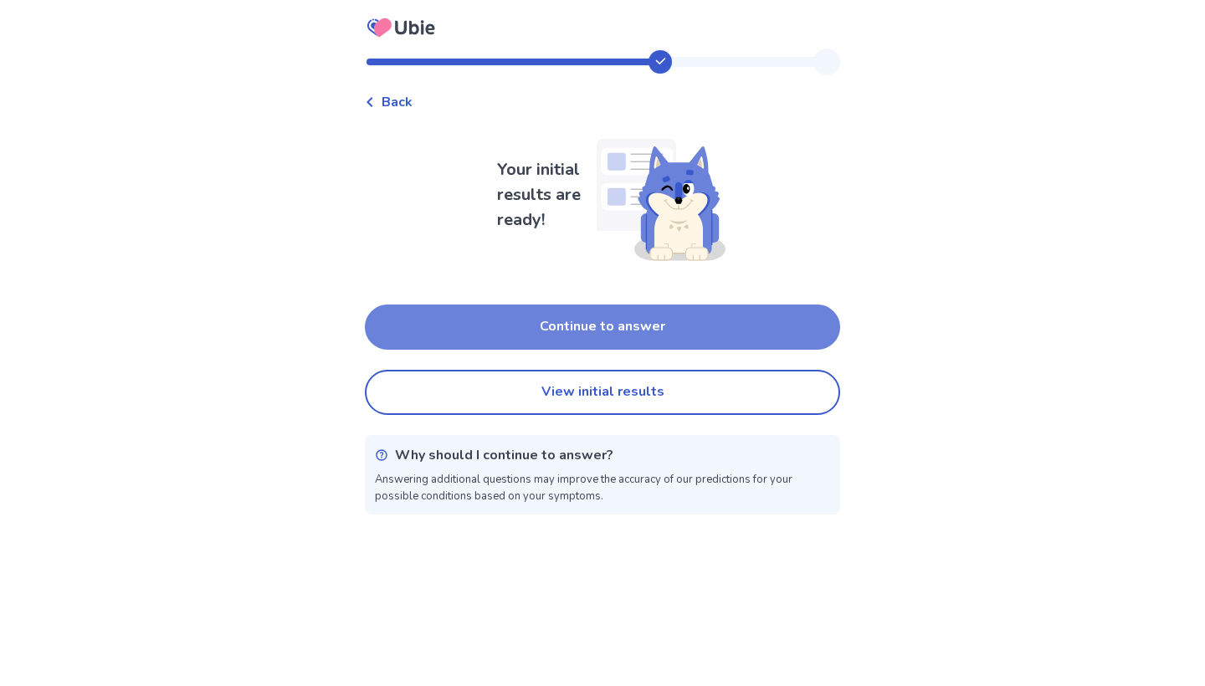
click at [719, 319] on button "Continue to answer" at bounding box center [602, 327] width 475 height 45
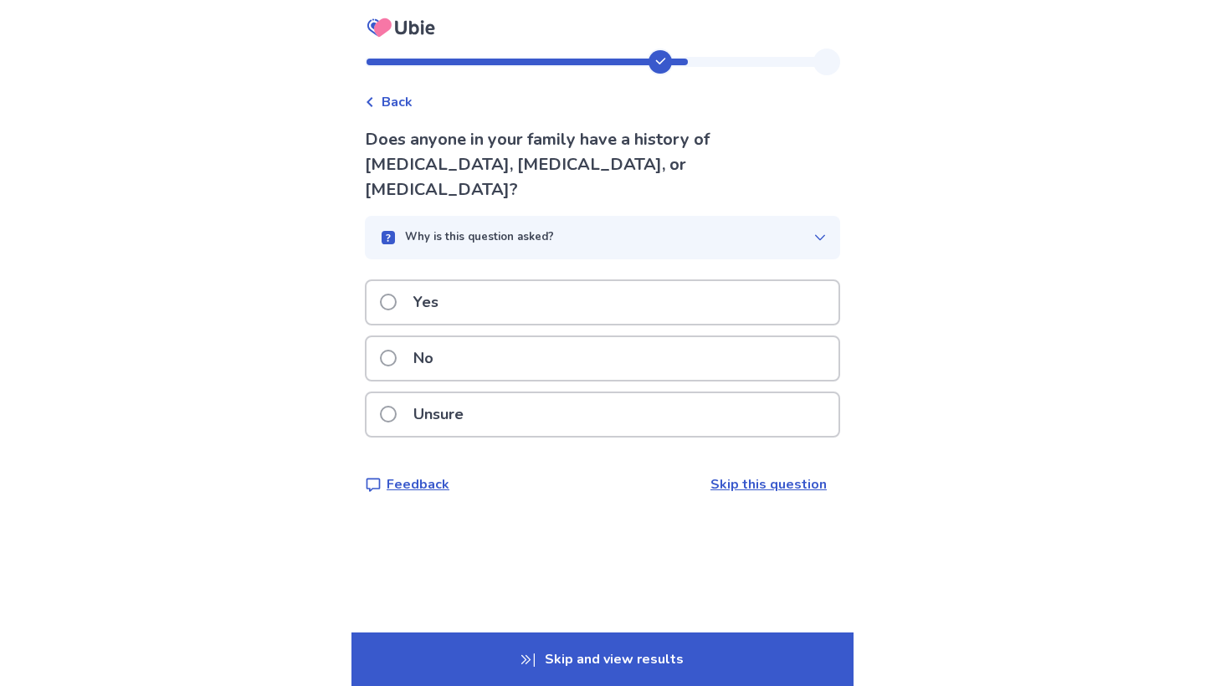
click at [787, 281] on div "Yes" at bounding box center [603, 302] width 472 height 43
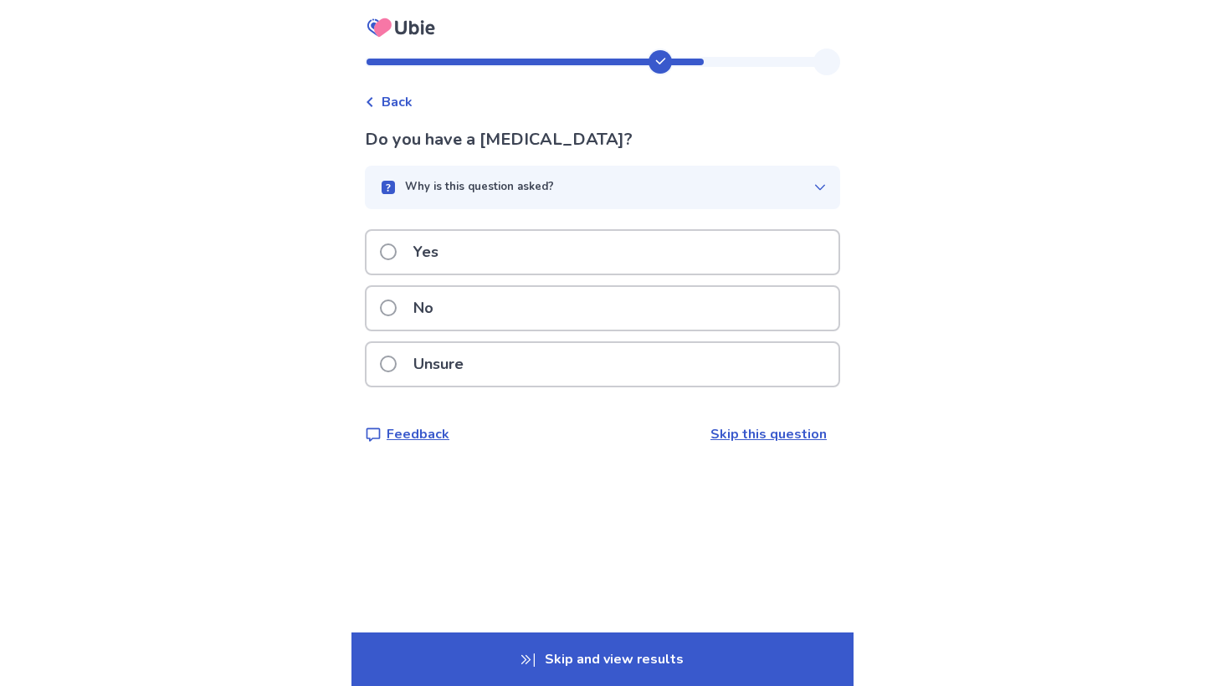
click at [741, 313] on div "No" at bounding box center [603, 308] width 472 height 43
click at [750, 308] on div "No" at bounding box center [603, 308] width 472 height 43
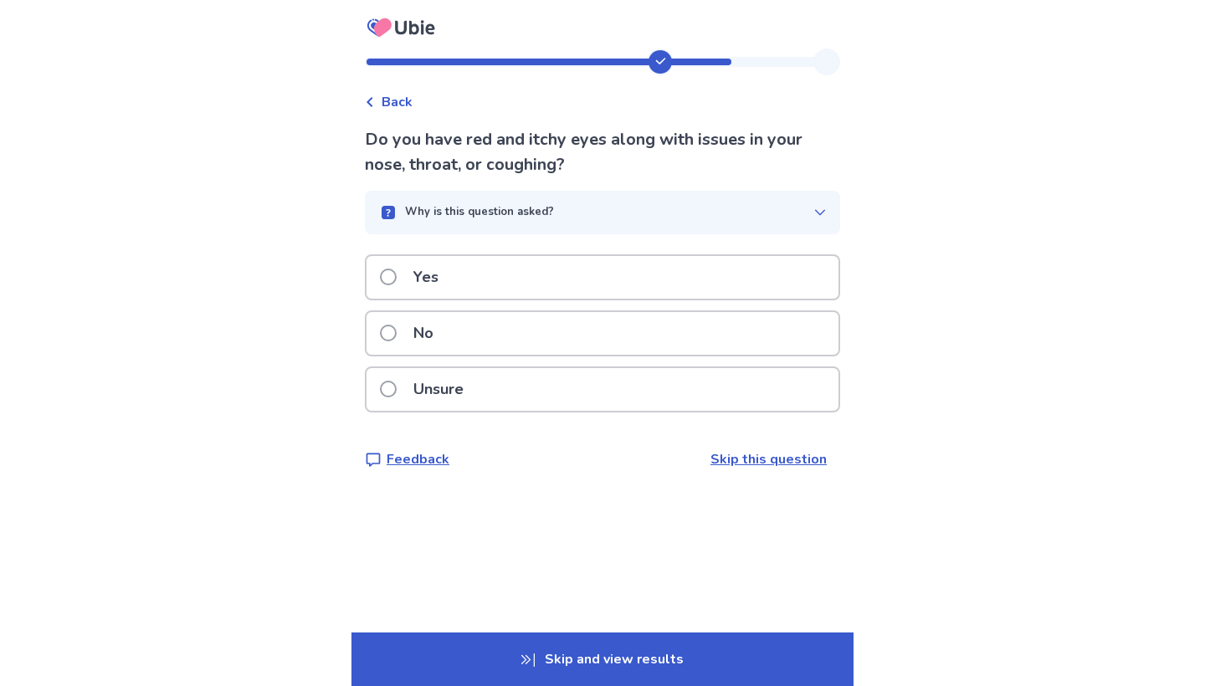
click at [721, 277] on div "Yes" at bounding box center [603, 277] width 472 height 43
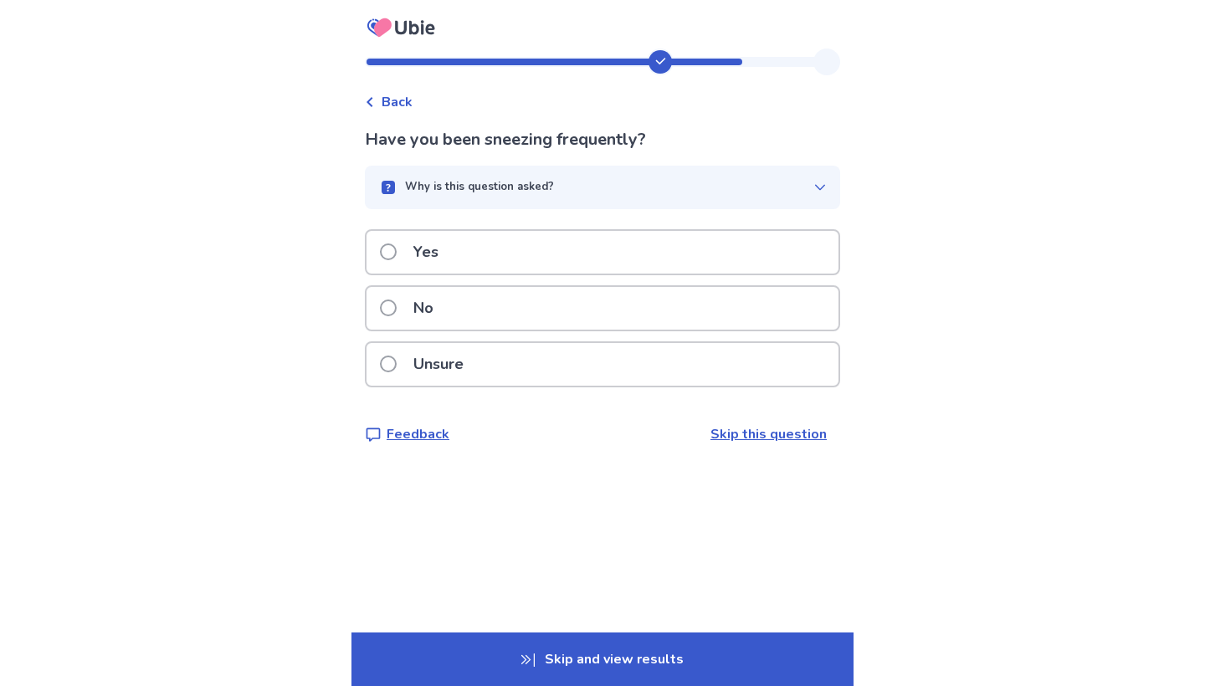
click at [762, 238] on div "Yes" at bounding box center [603, 252] width 472 height 43
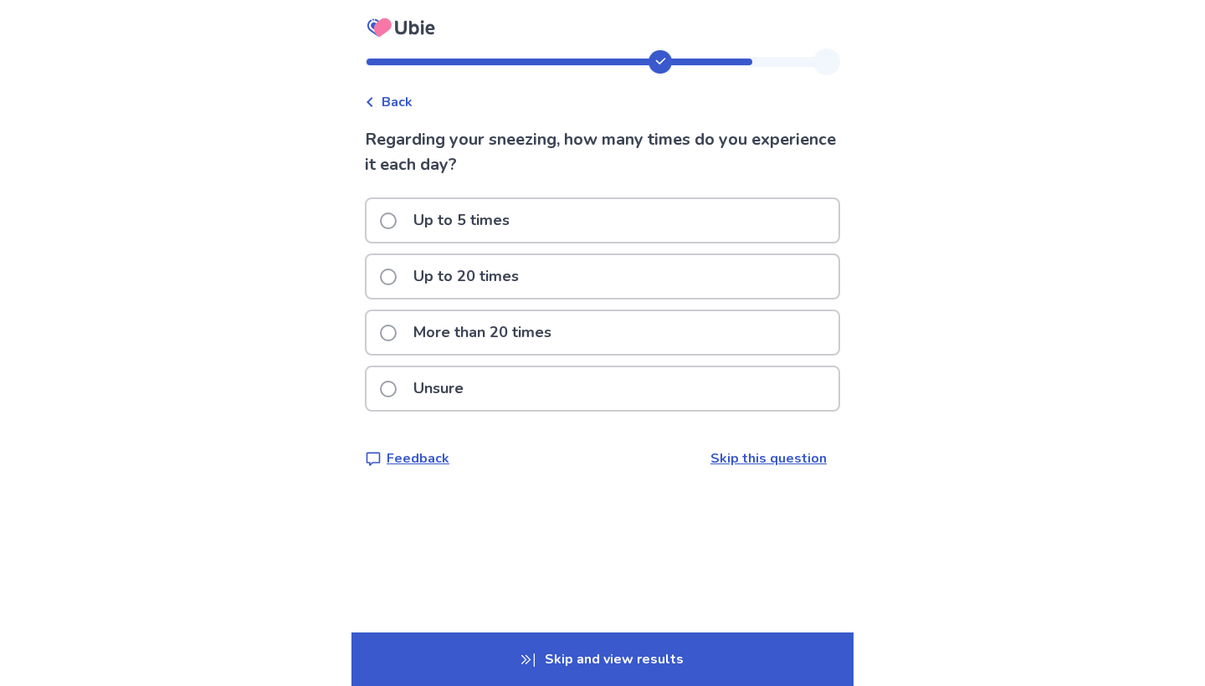
click at [723, 329] on div "More than 20 times" at bounding box center [603, 332] width 472 height 43
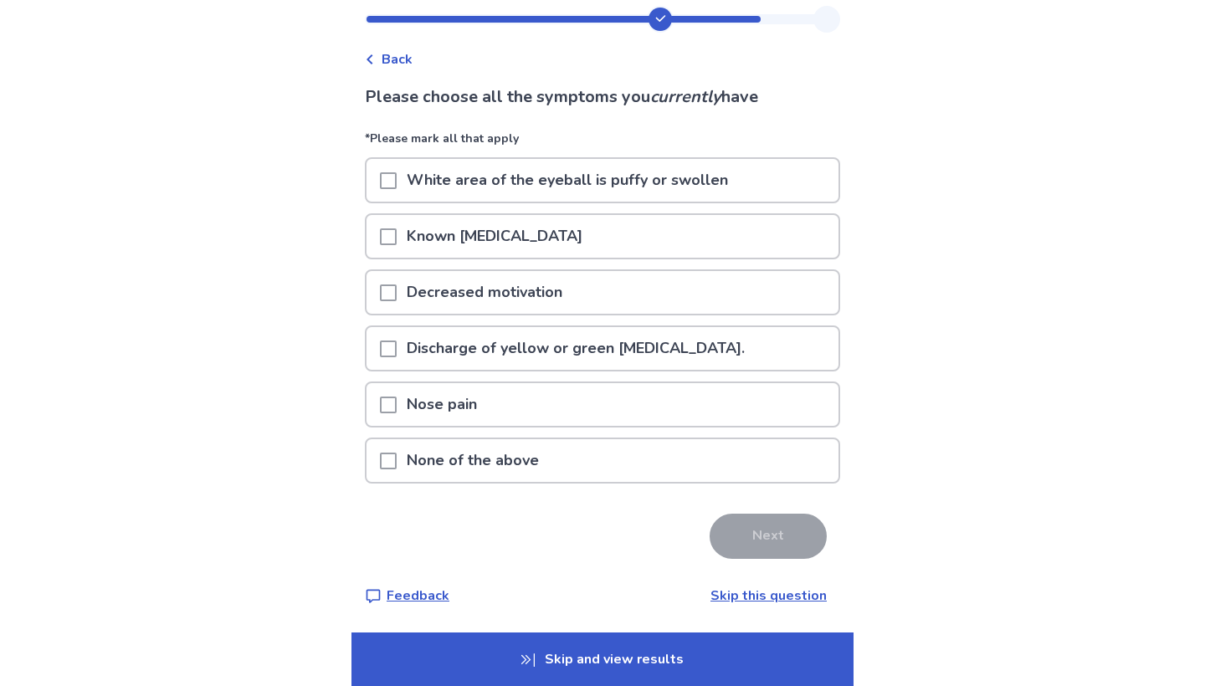
scroll to position [43, 0]
click at [762, 178] on div "White area of the eyeball is puffy or swollen" at bounding box center [603, 180] width 472 height 43
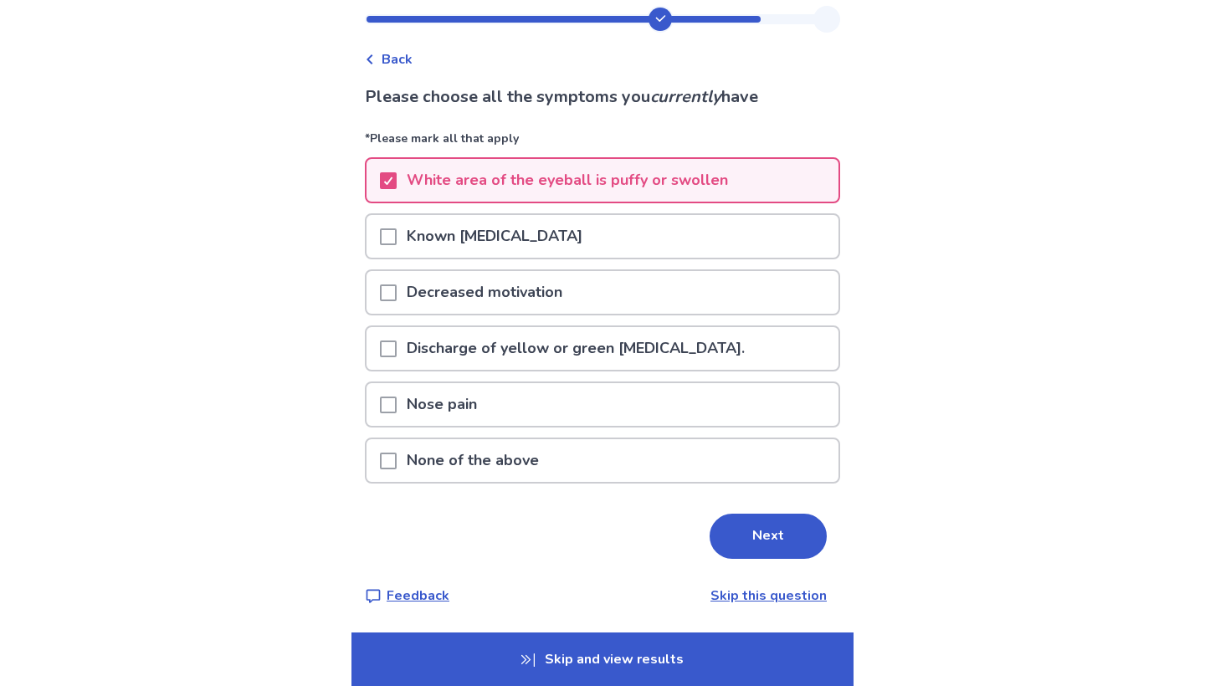
click at [740, 239] on div "Known food allergy" at bounding box center [603, 236] width 472 height 43
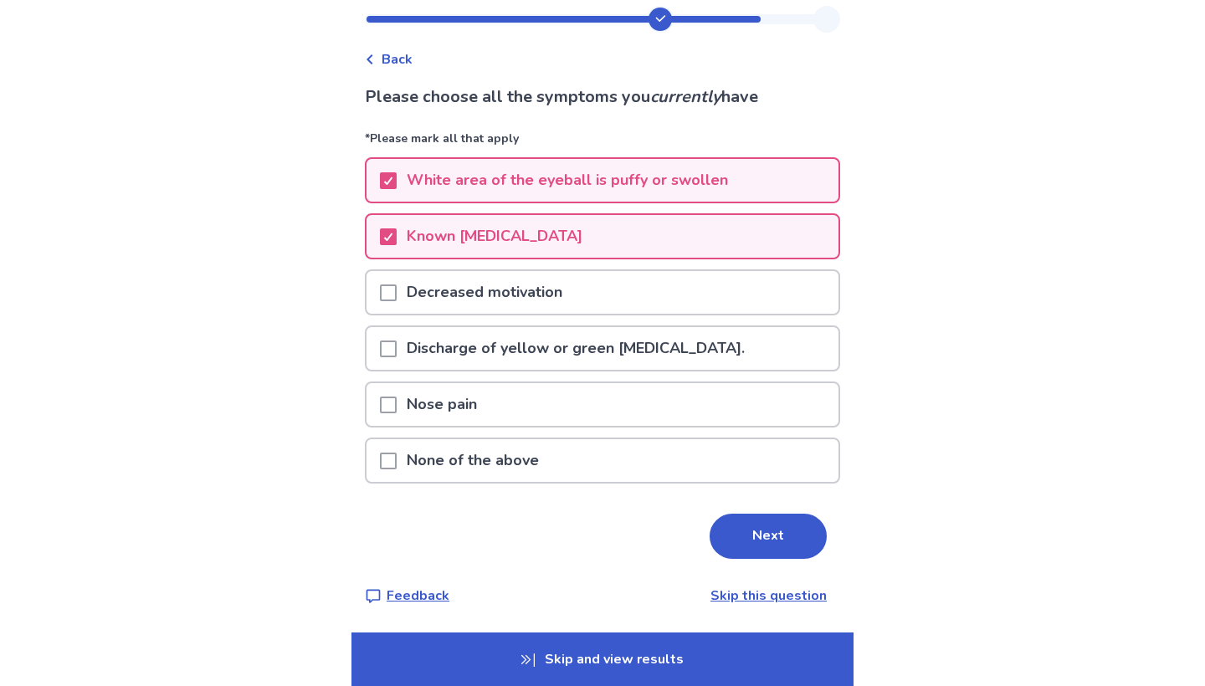
click at [717, 305] on div "Decreased motivation" at bounding box center [603, 292] width 472 height 43
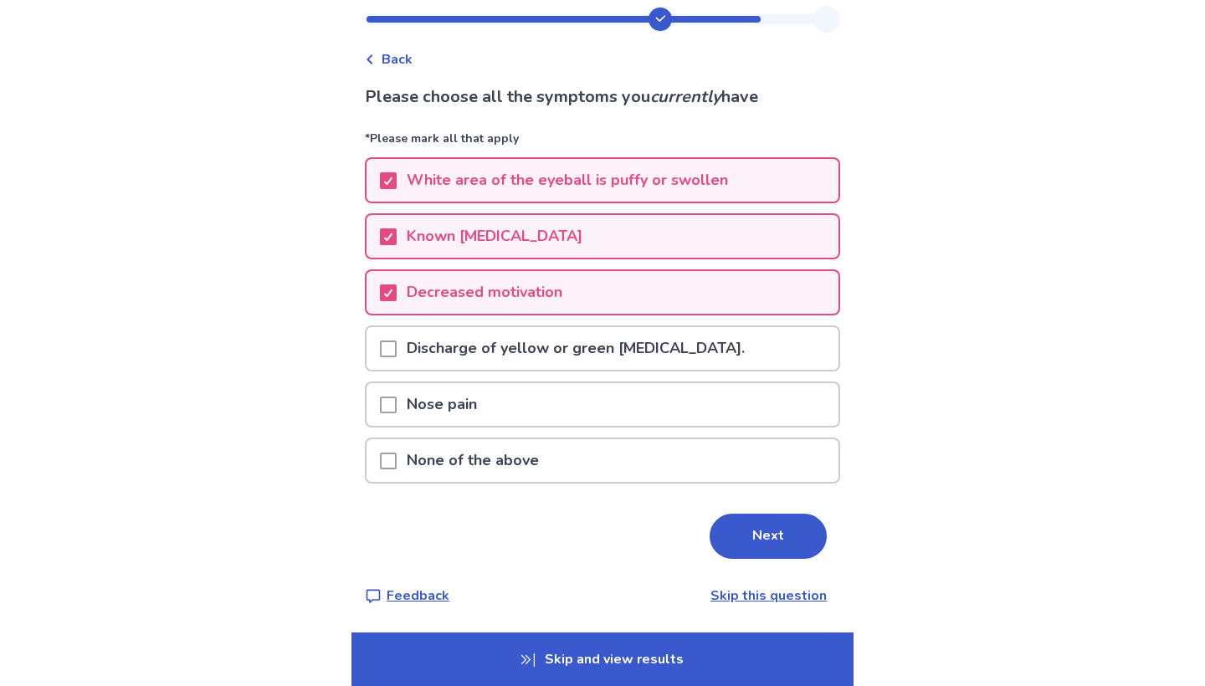
click at [690, 356] on div "Discharge of yellow or green sputum." at bounding box center [603, 348] width 472 height 43
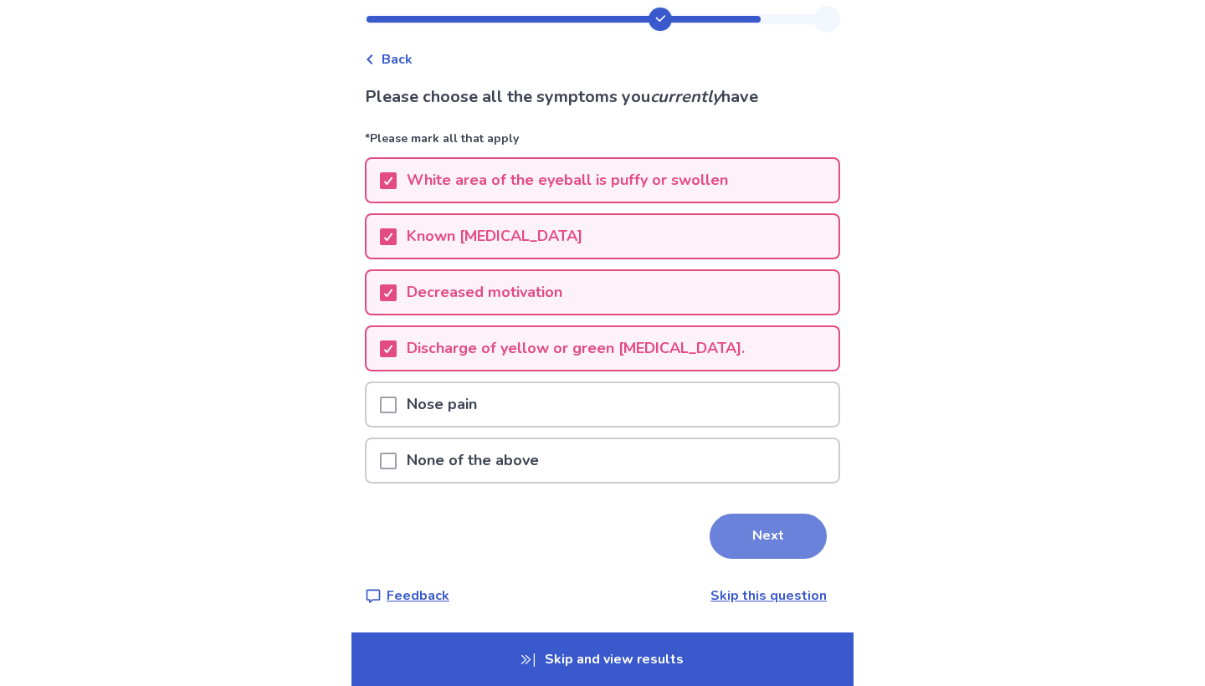
click at [758, 531] on button "Next" at bounding box center [768, 536] width 117 height 45
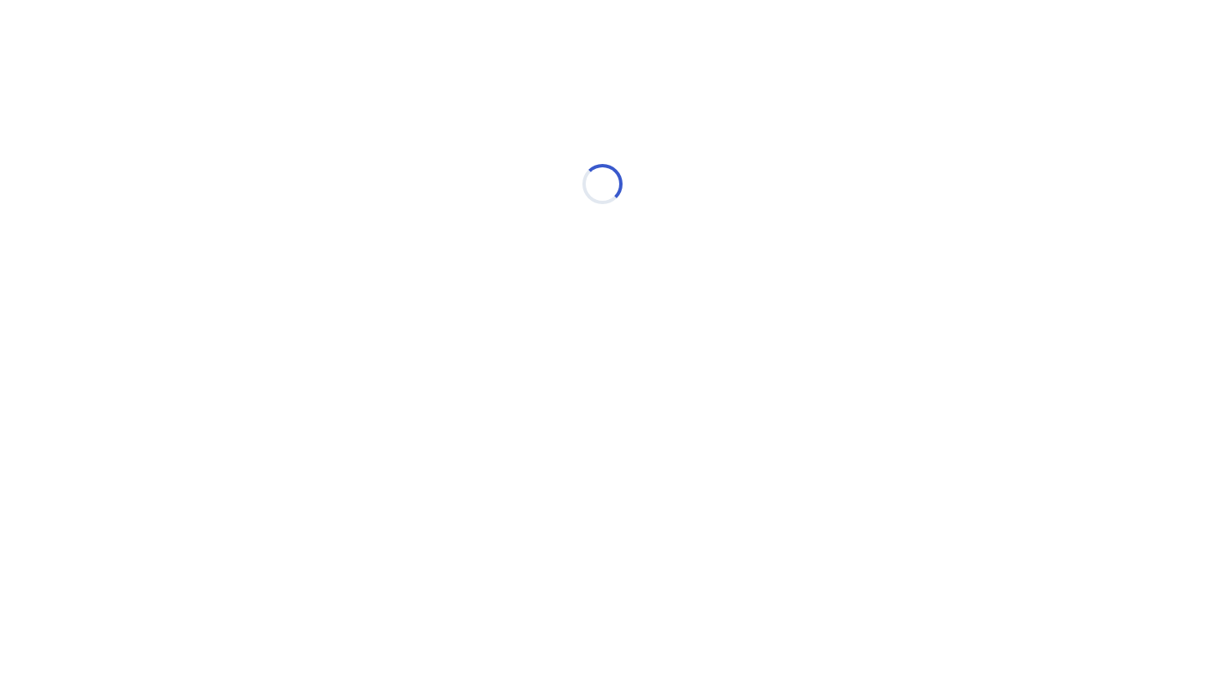
scroll to position [0, 0]
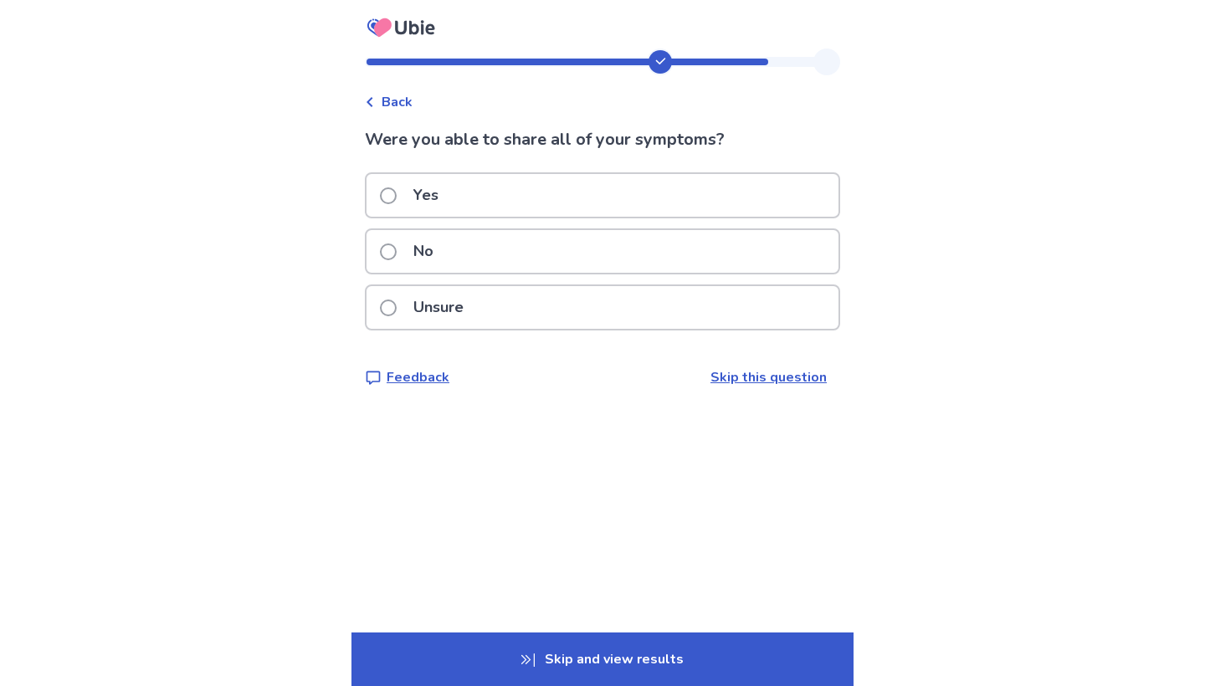
click at [715, 203] on div "Yes" at bounding box center [603, 195] width 472 height 43
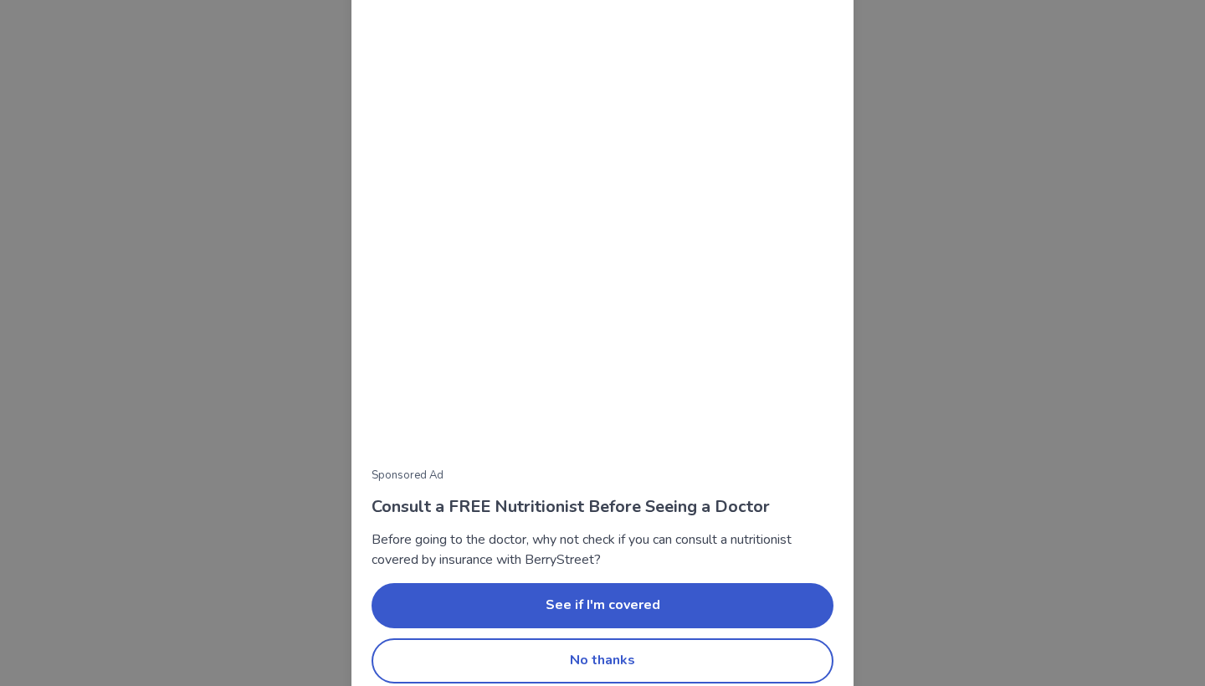
scroll to position [45, 0]
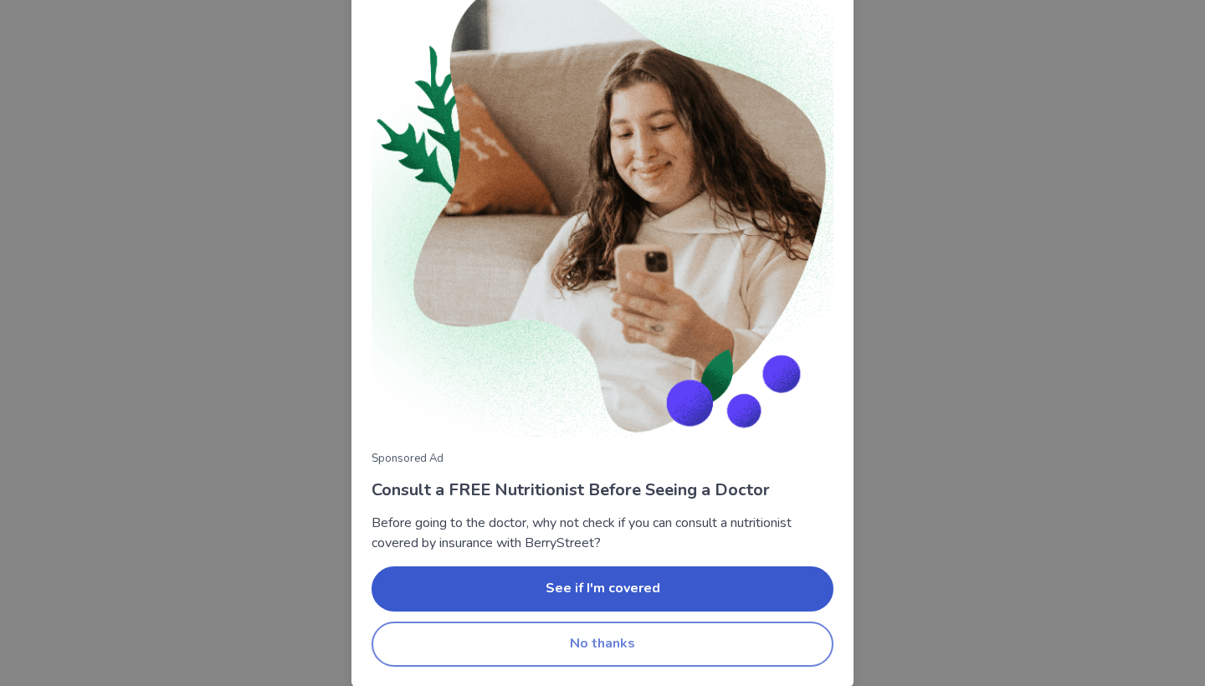
click at [644, 650] on button "No thanks" at bounding box center [603, 644] width 462 height 45
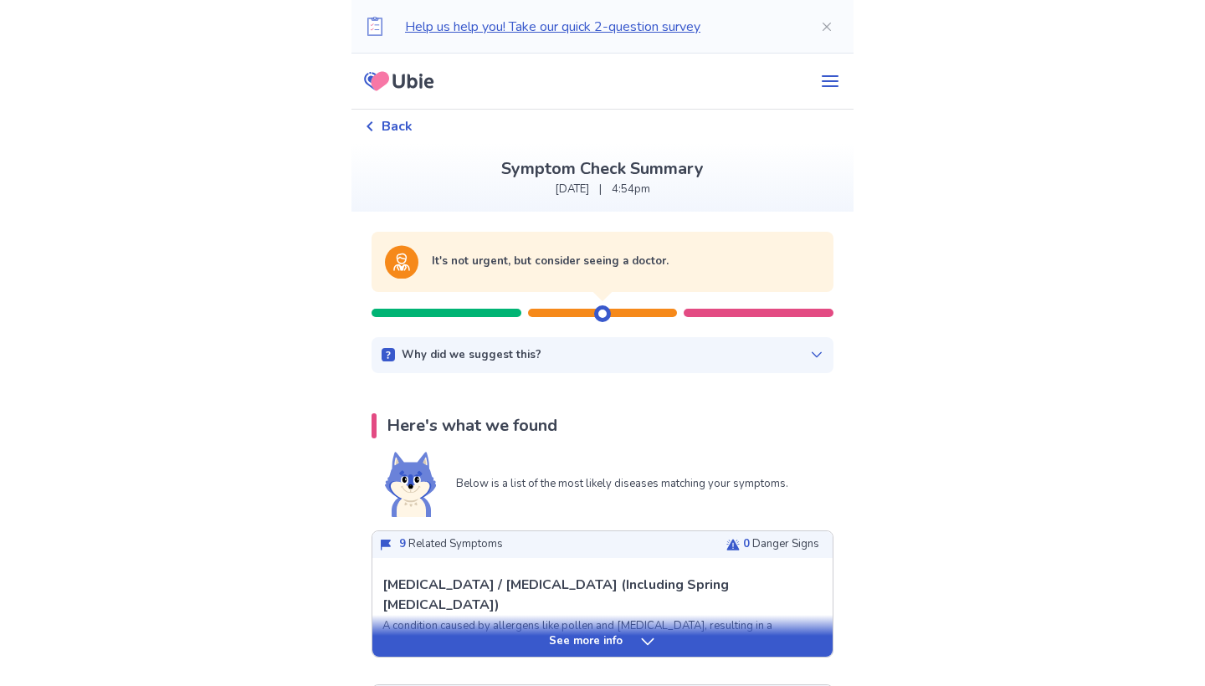
scroll to position [0, 0]
